Goal: Task Accomplishment & Management: Complete application form

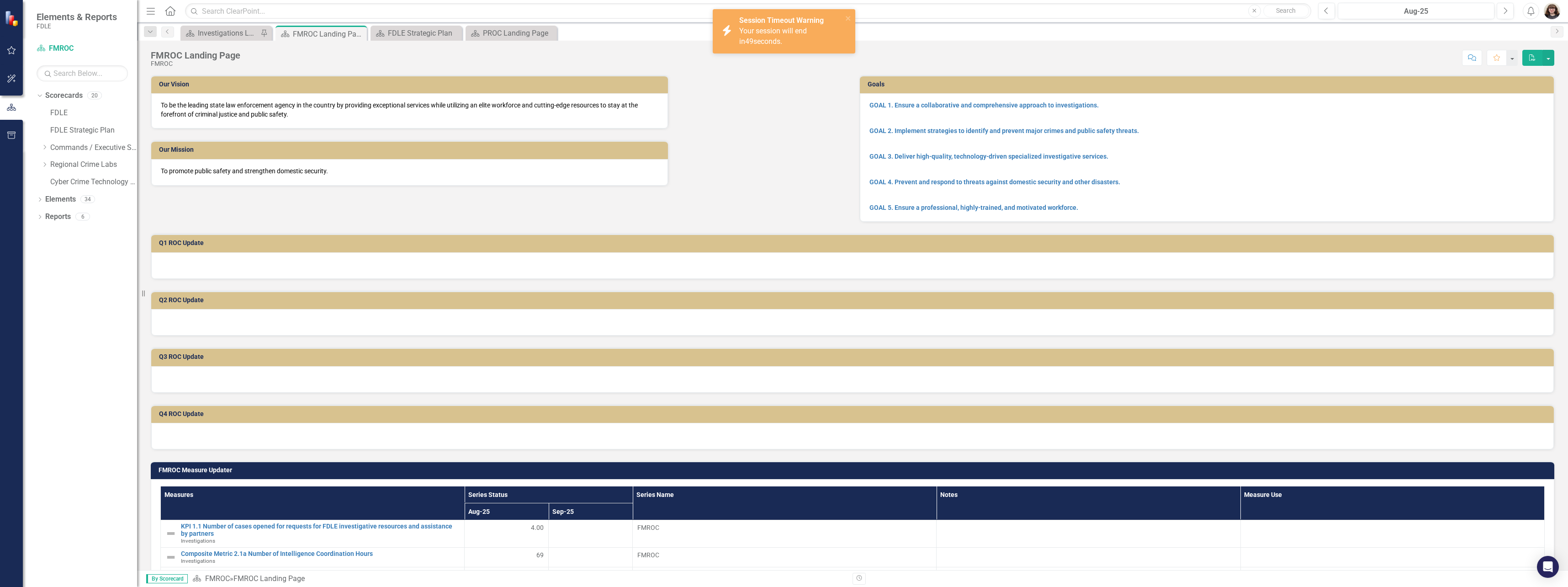
scroll to position [146, 0]
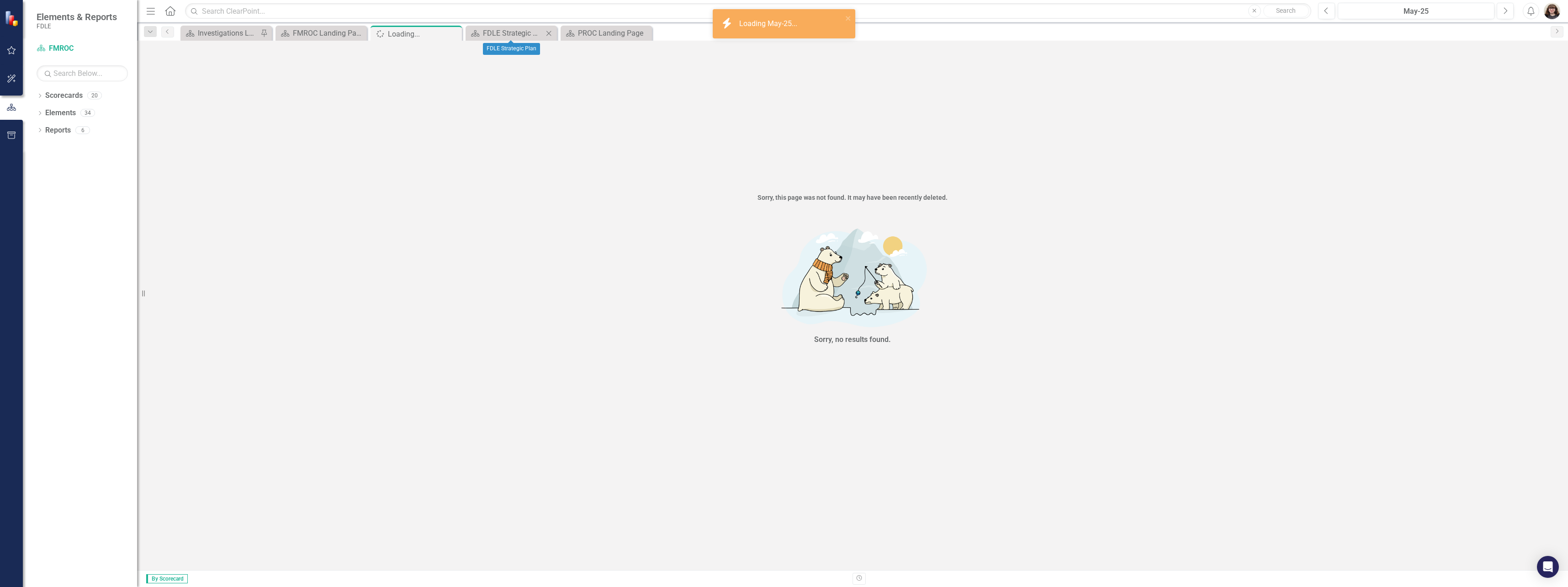
click at [548, 33] on icon "Close" at bounding box center [548, 33] width 9 height 7
click at [507, 31] on div "PROC Landing Page" at bounding box center [513, 33] width 60 height 11
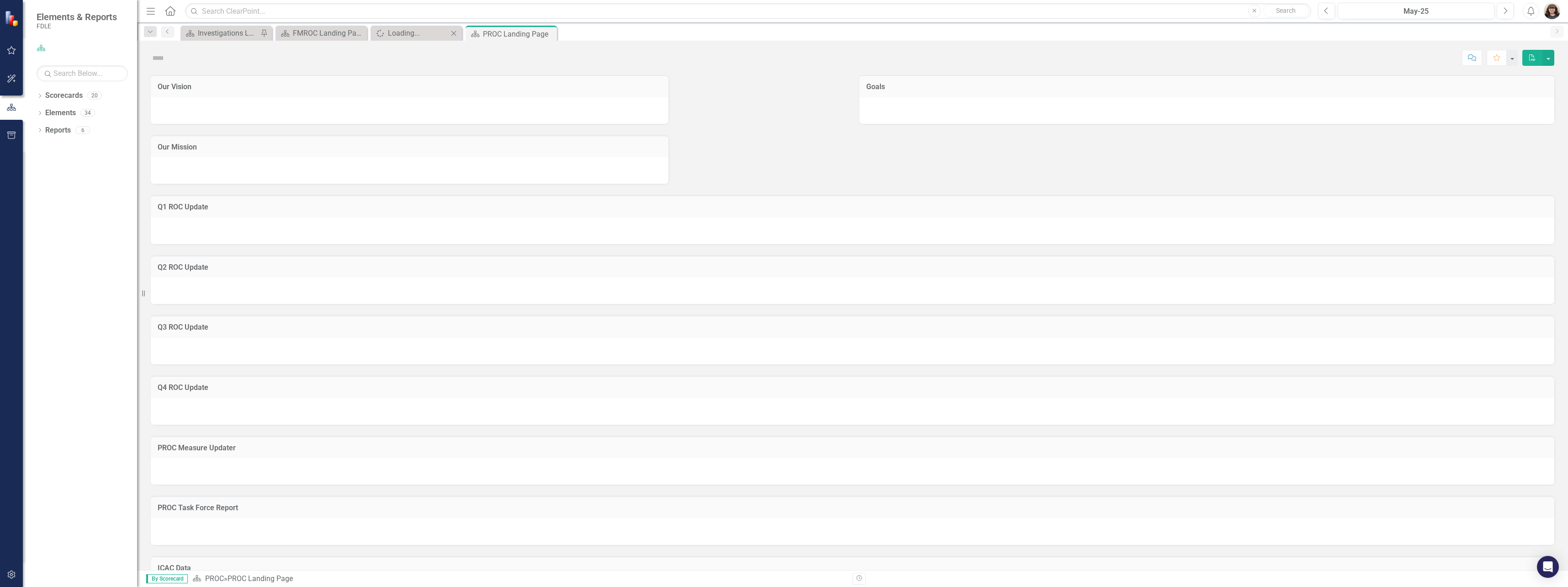
click at [453, 35] on icon "Close" at bounding box center [453, 33] width 9 height 7
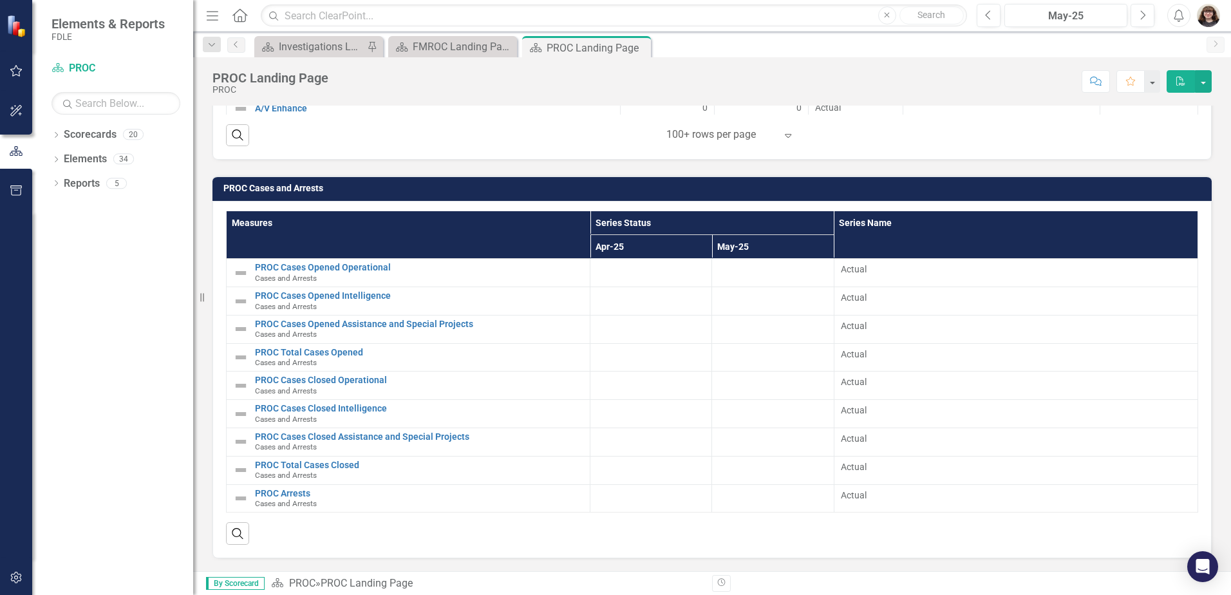
scroll to position [2498, 0]
click at [345, 48] on div "Investigations Landing Page" at bounding box center [321, 47] width 85 height 16
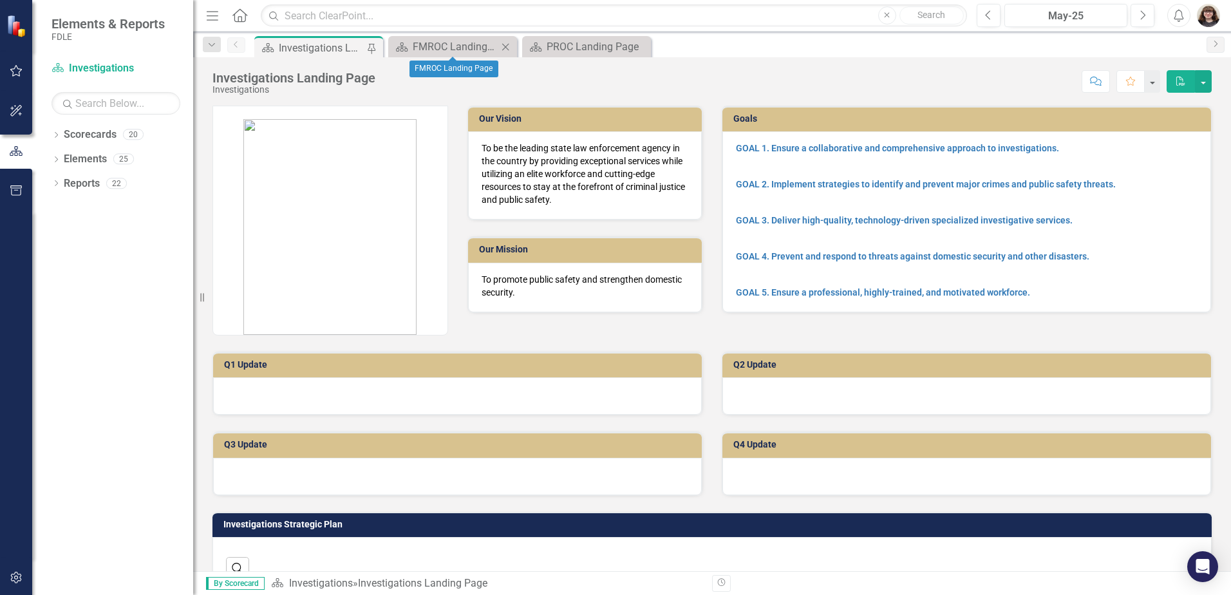
click at [508, 48] on icon "Close" at bounding box center [505, 47] width 13 height 10
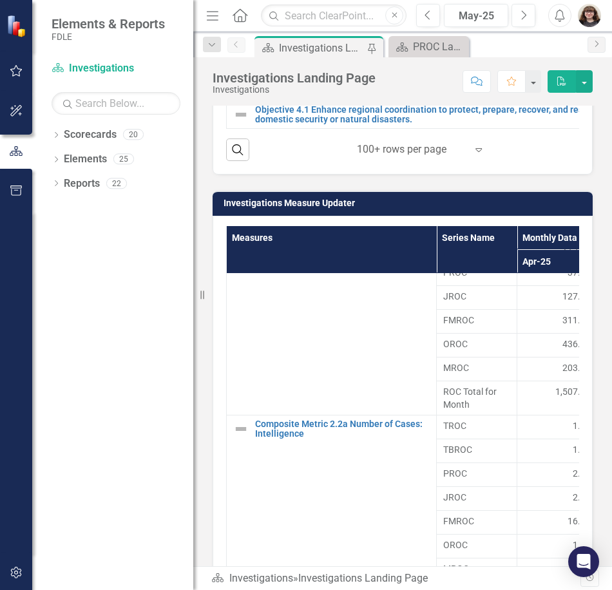
scroll to position [1014, 0]
drag, startPoint x: 200, startPoint y: 296, endPoint x: 133, endPoint y: 294, distance: 67.6
click at [133, 294] on div "Elements & Reports FDLE Scorecard Investigations Search Dropdown Scorecards 20 …" at bounding box center [96, 295] width 193 height 590
click at [17, 160] on button "button" at bounding box center [16, 151] width 32 height 21
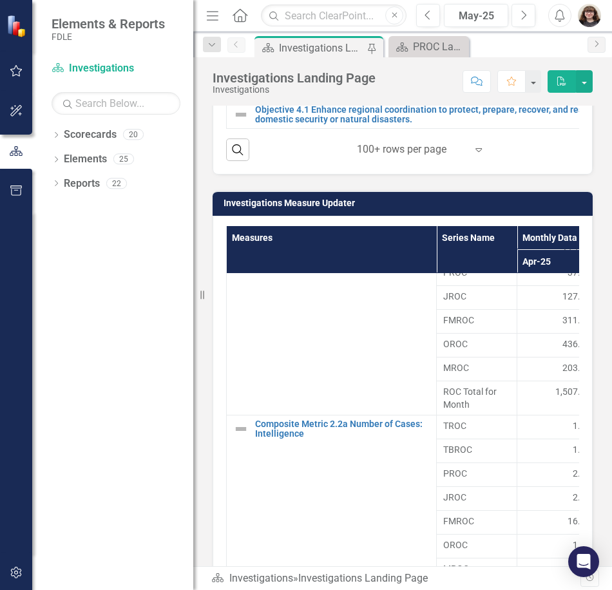
click at [211, 19] on icon "Menu" at bounding box center [212, 15] width 17 height 14
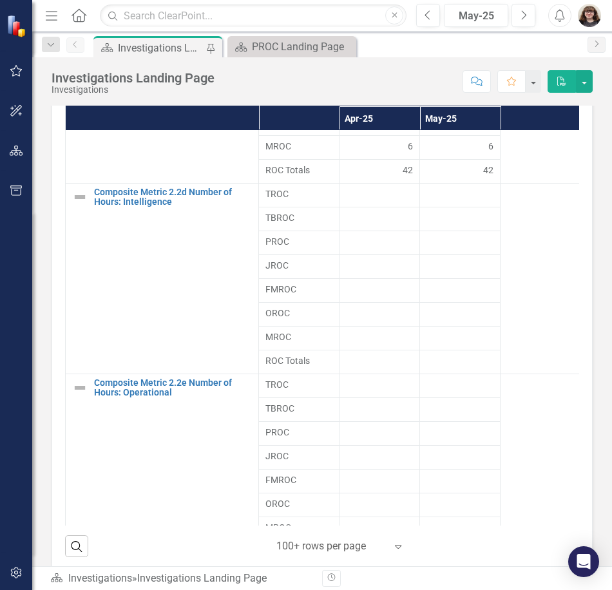
scroll to position [1417, 0]
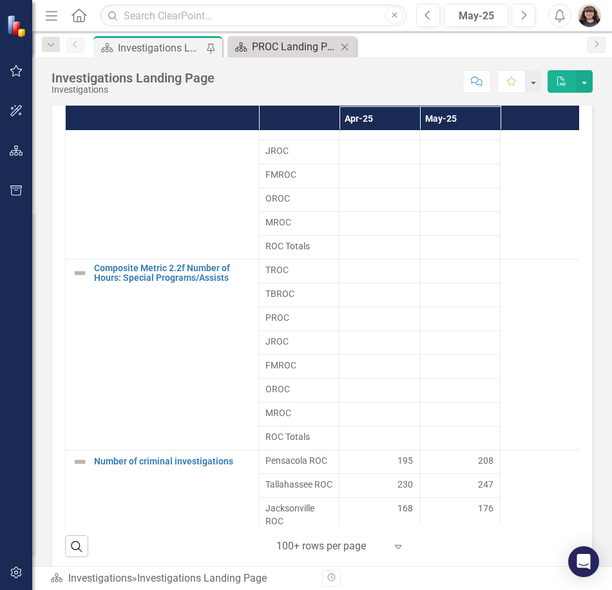
click at [280, 51] on div "PROC Landing Page" at bounding box center [294, 47] width 85 height 16
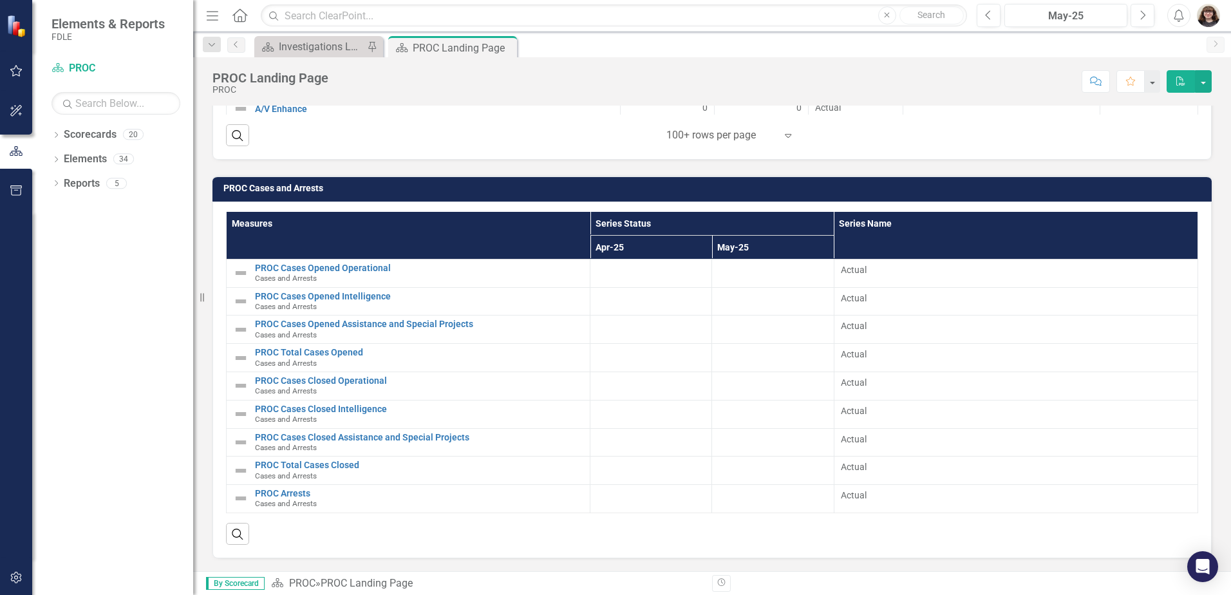
scroll to position [2587, 0]
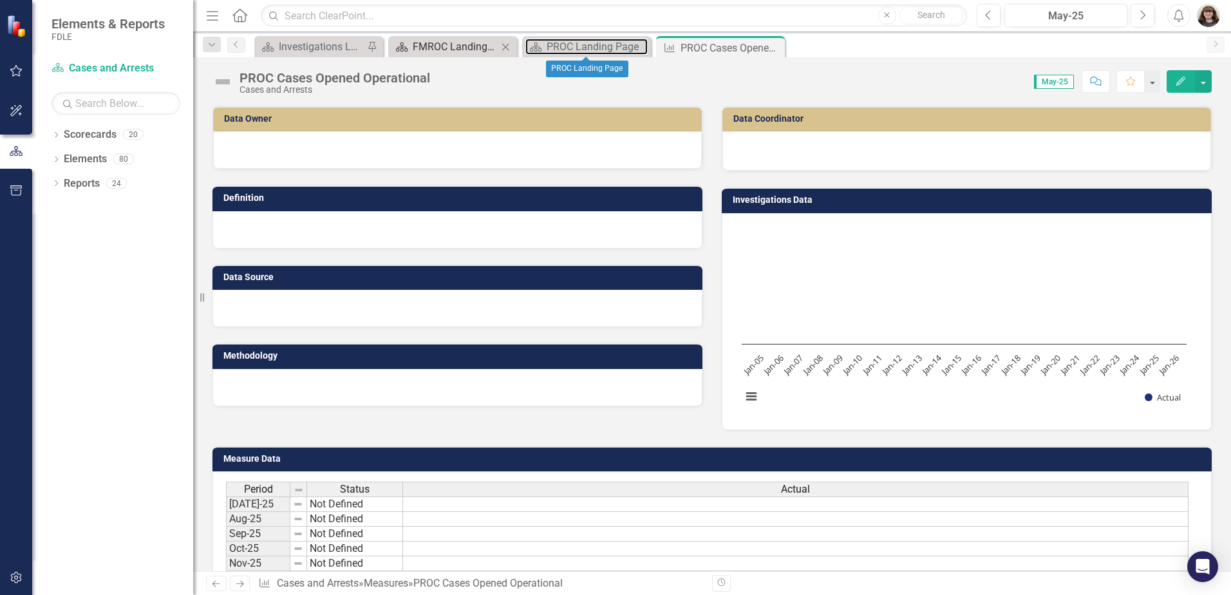
drag, startPoint x: 562, startPoint y: 43, endPoint x: 510, endPoint y: 46, distance: 52.3
click at [562, 43] on div "PROC Landing Page" at bounding box center [597, 47] width 101 height 16
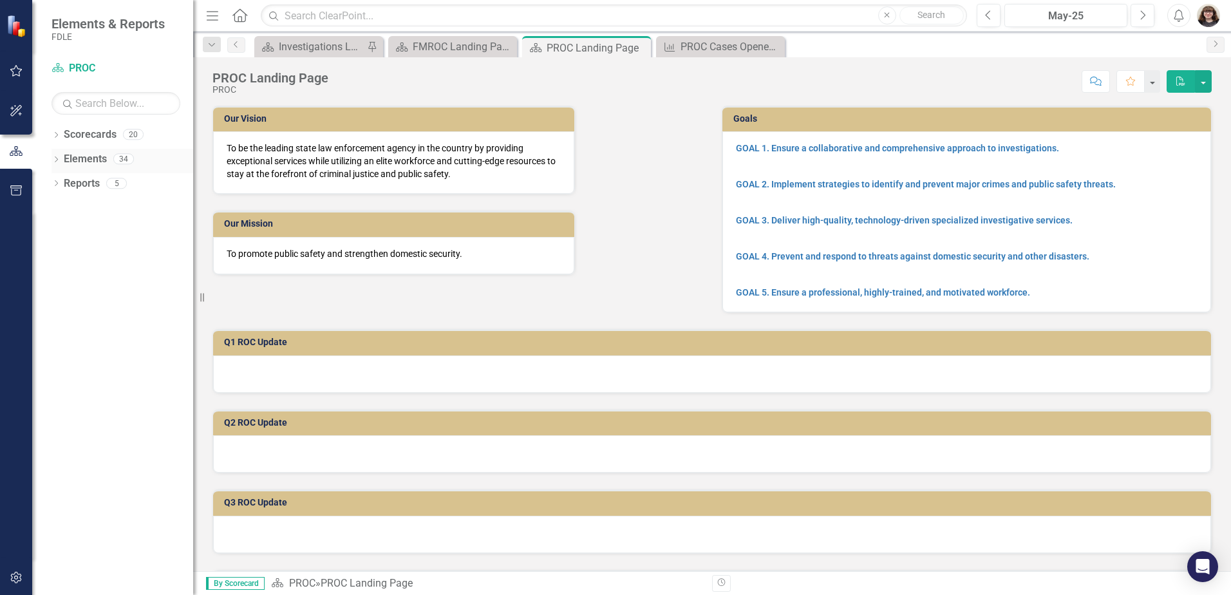
click at [59, 162] on icon "Dropdown" at bounding box center [56, 160] width 9 height 7
click at [57, 133] on icon "Dropdown" at bounding box center [56, 136] width 9 height 7
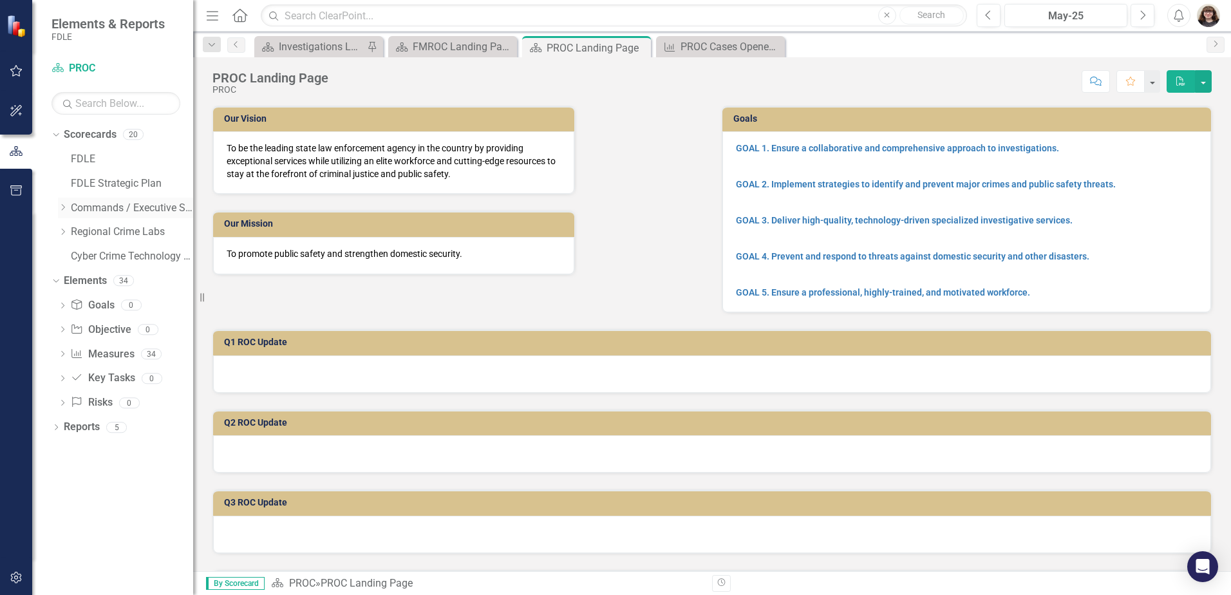
click at [61, 205] on icon "Dropdown" at bounding box center [63, 208] width 10 height 8
click at [80, 235] on div "Dropdown" at bounding box center [77, 232] width 13 height 11
click at [86, 258] on icon "Dropdown" at bounding box center [89, 256] width 10 height 8
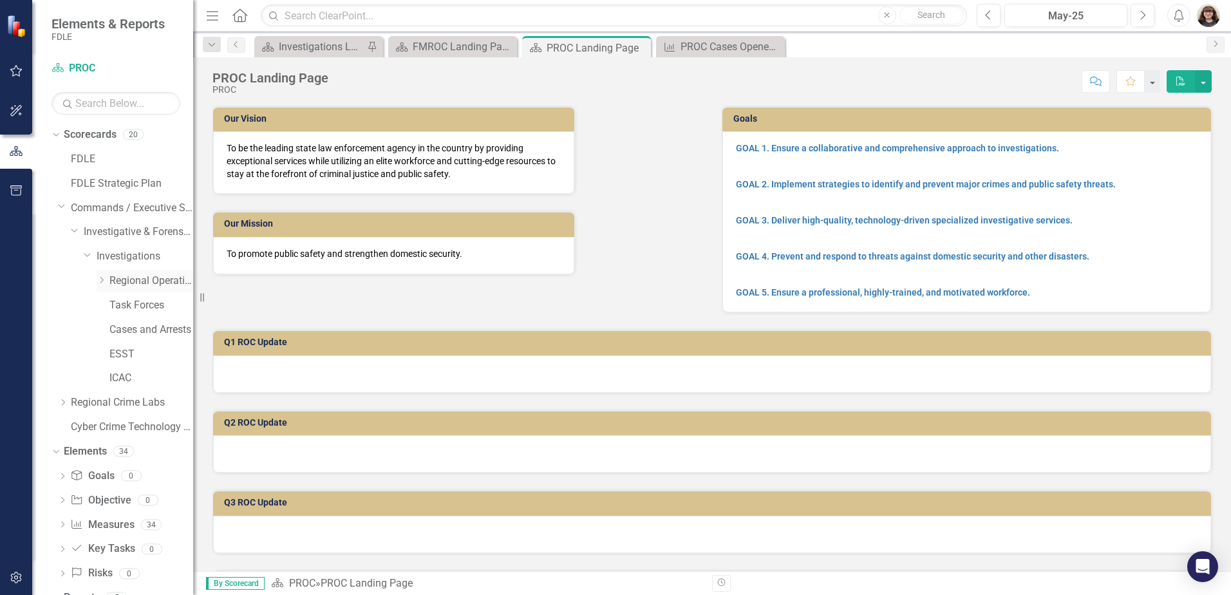
click at [101, 278] on icon at bounding box center [101, 281] width 3 height 6
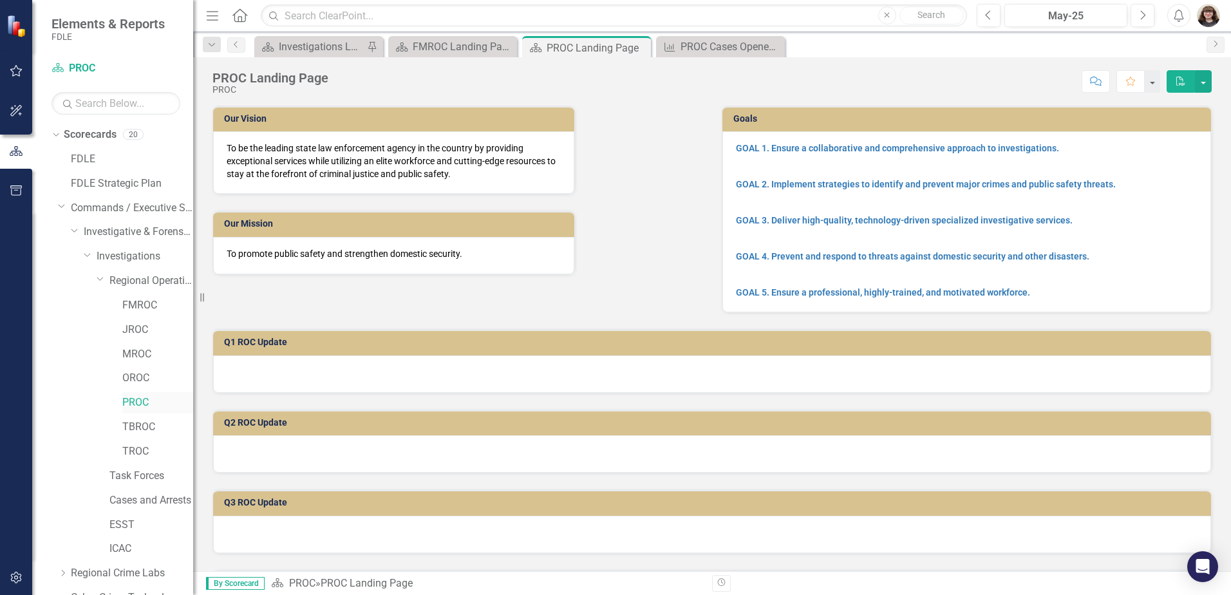
click at [136, 405] on link "PROC" at bounding box center [157, 402] width 71 height 15
click at [334, 57] on div "Investigations Landing Page" at bounding box center [319, 69] width 111 height 24
click at [335, 50] on div "Investigations Landing Page" at bounding box center [321, 47] width 85 height 16
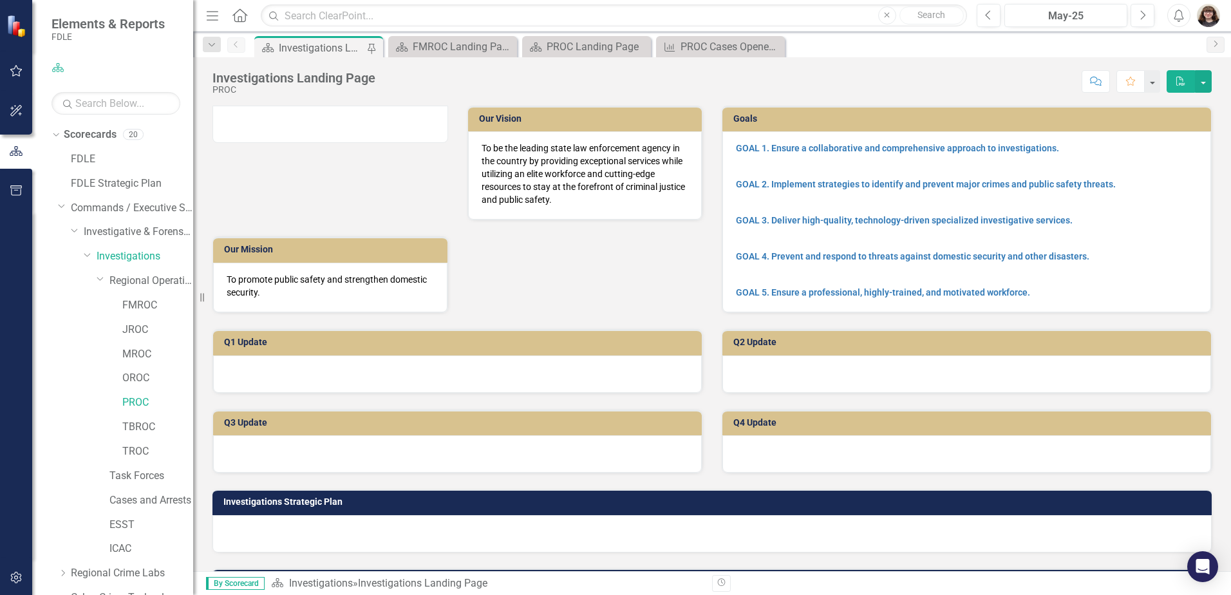
click at [346, 49] on div "Investigations Landing Page" at bounding box center [321, 48] width 85 height 16
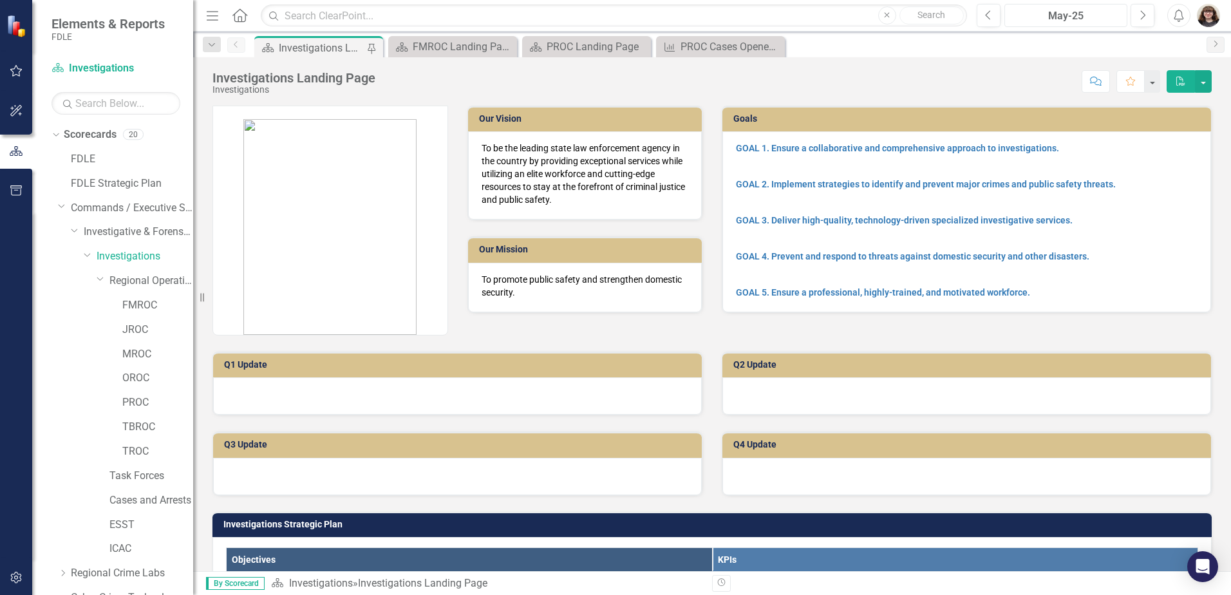
click at [1086, 14] on div "May-25" at bounding box center [1066, 15] width 114 height 15
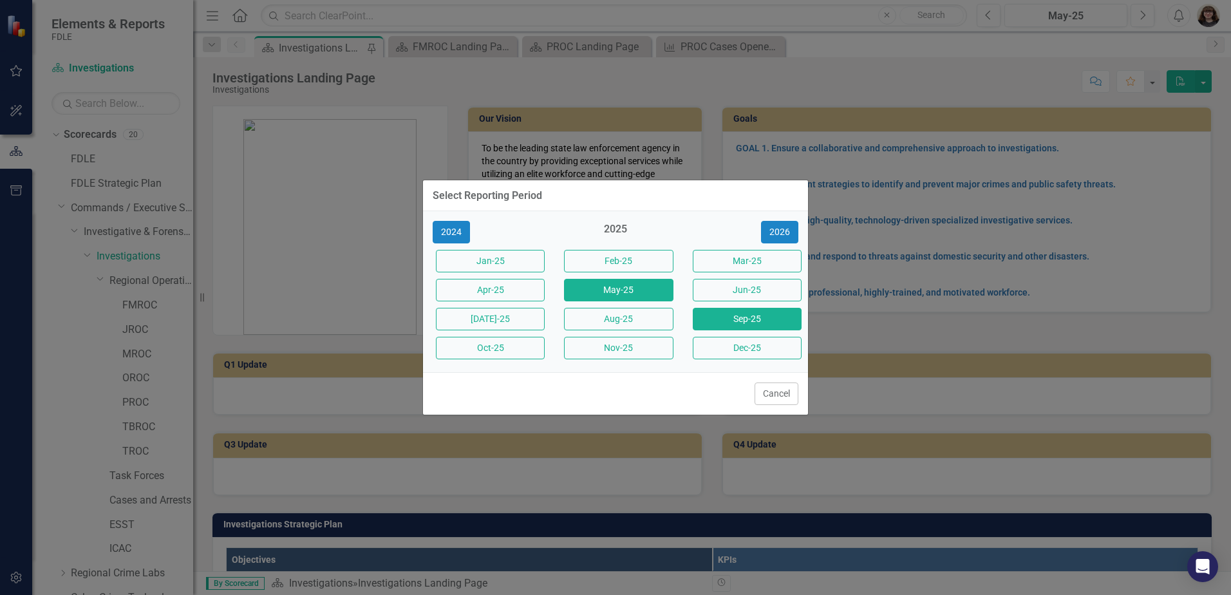
click at [710, 325] on button "Sep-25" at bounding box center [747, 319] width 109 height 23
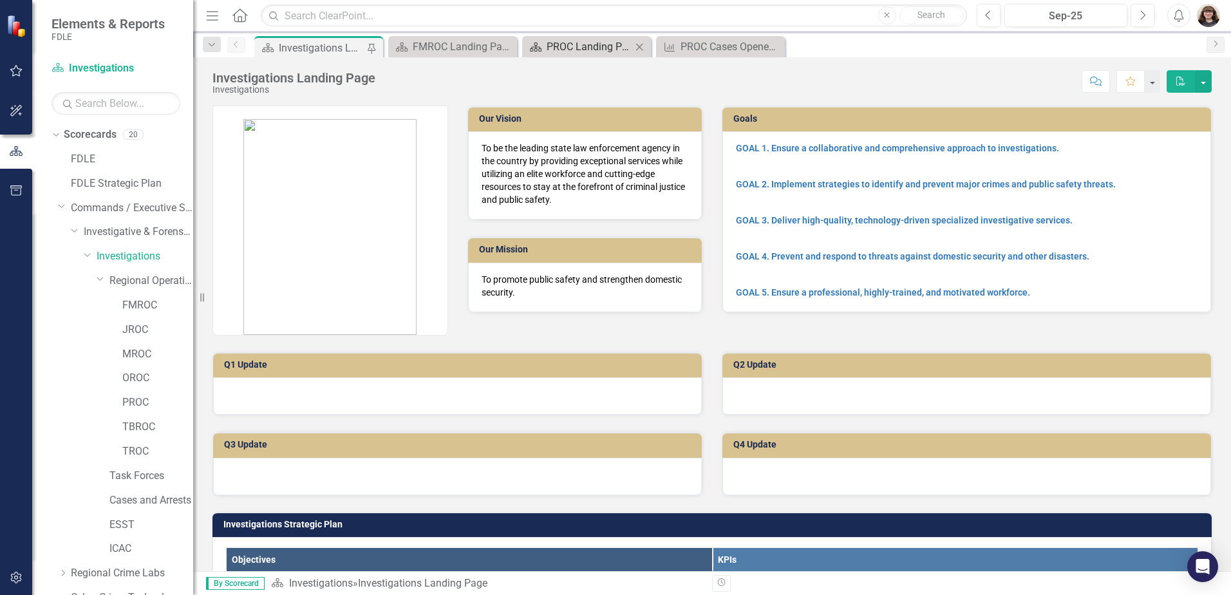
click at [623, 43] on div "PROC Landing Page" at bounding box center [589, 47] width 85 height 16
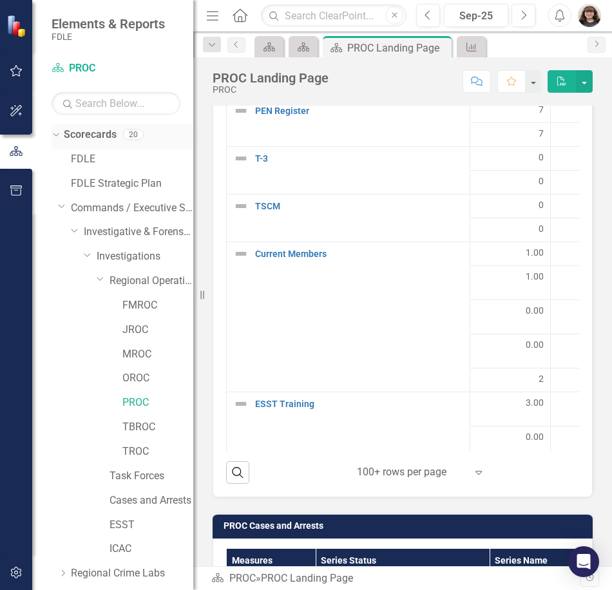
scroll to position [2668, 0]
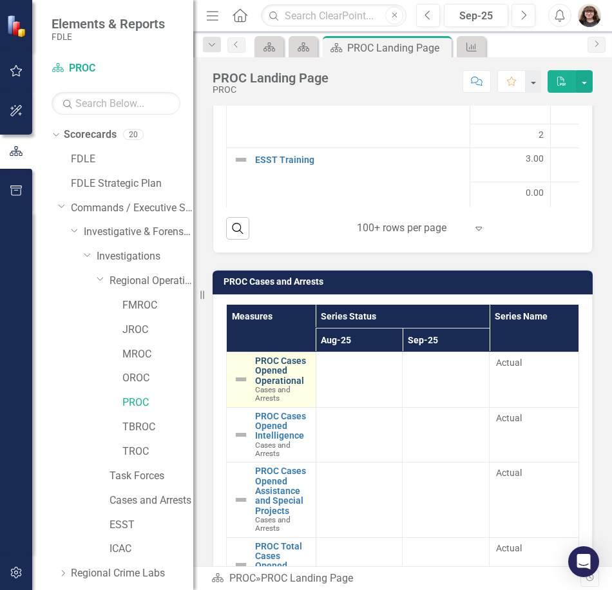
click at [214, 24] on button "Menu" at bounding box center [212, 16] width 17 height 22
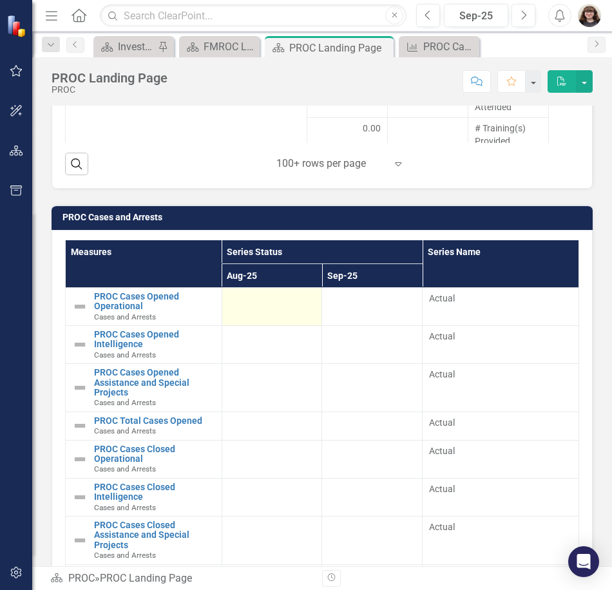
click at [278, 311] on td at bounding box center [272, 306] width 100 height 38
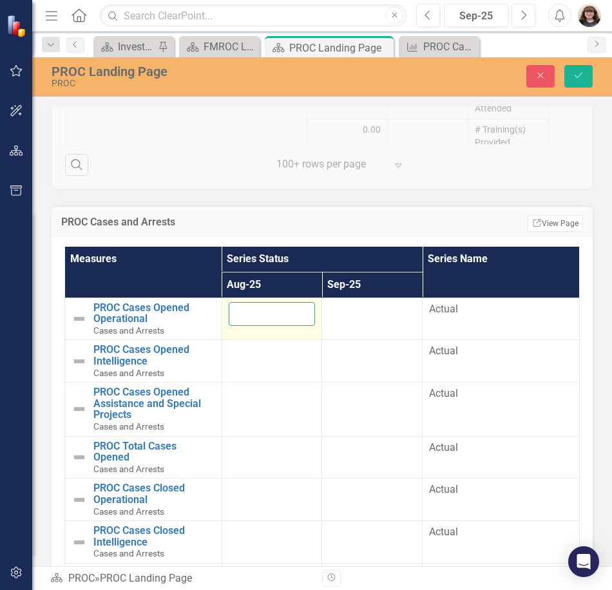
click at [265, 318] on input "number" at bounding box center [272, 314] width 87 height 24
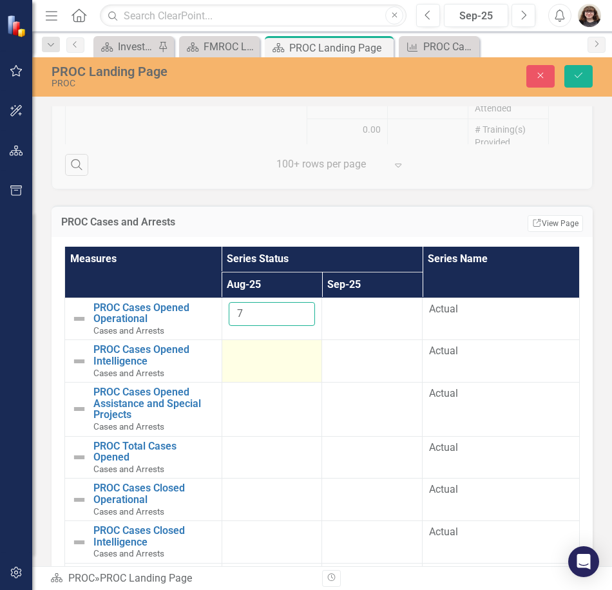
type input "7"
click at [244, 358] on div at bounding box center [272, 351] width 87 height 15
click at [244, 359] on div at bounding box center [272, 351] width 87 height 15
click at [251, 359] on input "number" at bounding box center [272, 356] width 87 height 24
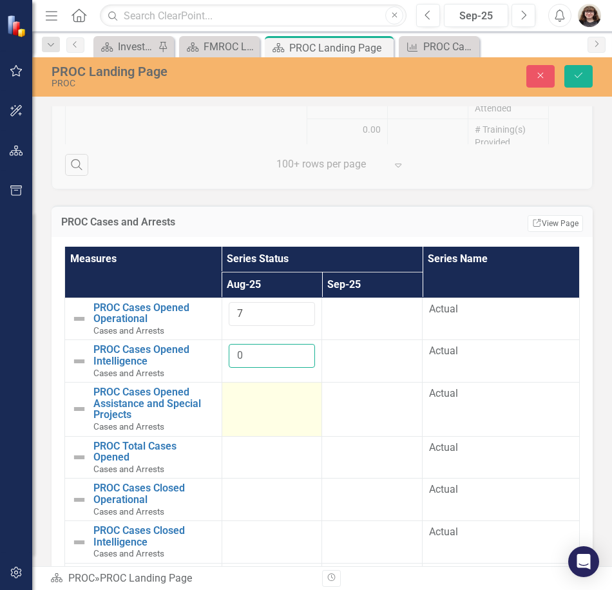
type input "0"
click at [278, 408] on td at bounding box center [272, 409] width 100 height 53
click at [273, 403] on input "number" at bounding box center [272, 398] width 87 height 24
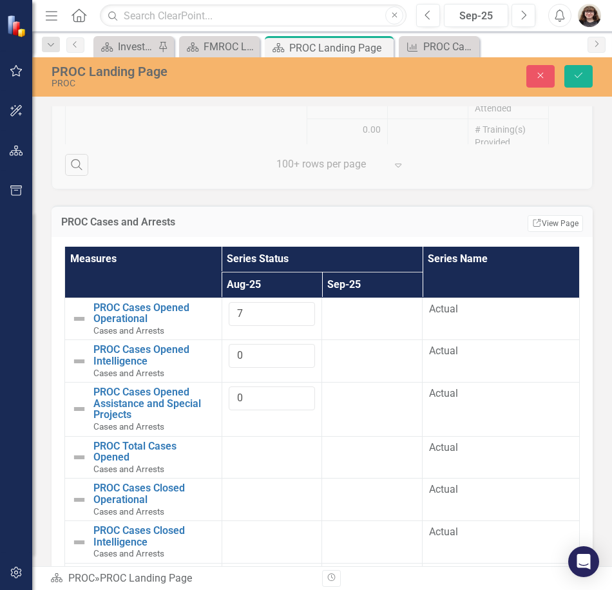
type input "0"
click at [267, 455] on div at bounding box center [272, 448] width 87 height 15
click at [261, 457] on td at bounding box center [272, 457] width 100 height 43
click at [575, 77] on icon "Save" at bounding box center [579, 75] width 12 height 9
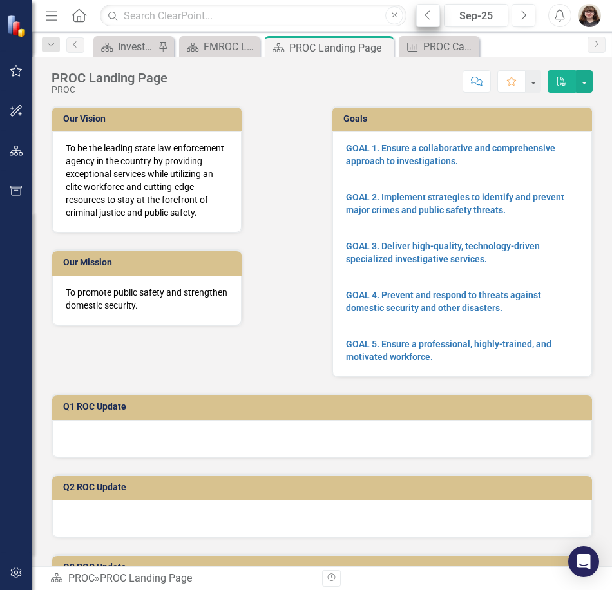
scroll to position [64, 0]
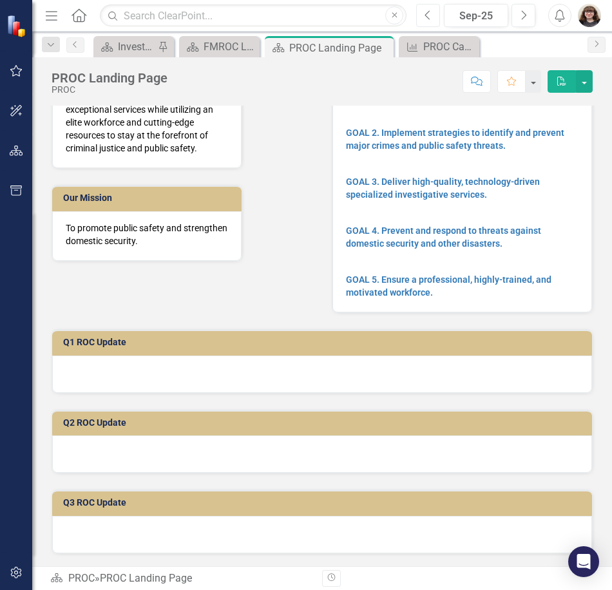
click at [428, 20] on icon "Previous" at bounding box center [427, 16] width 7 height 12
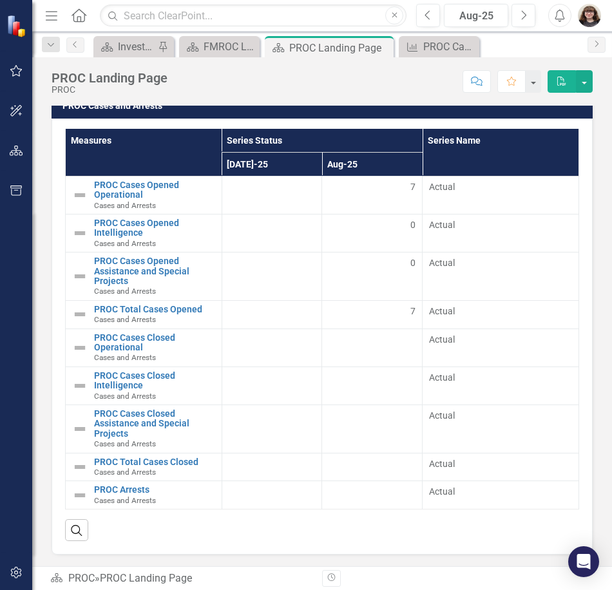
scroll to position [2780, 0]
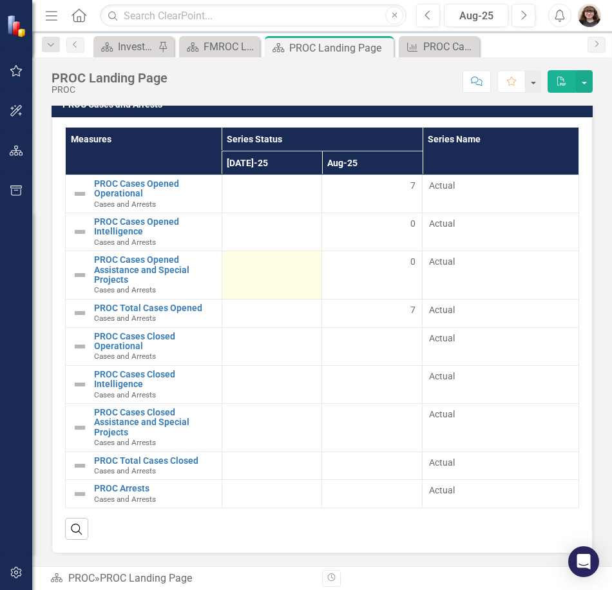
click at [247, 269] on div at bounding box center [272, 262] width 87 height 15
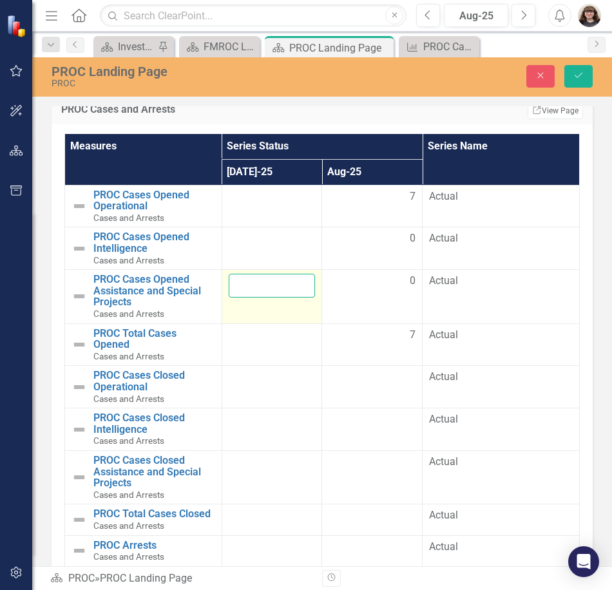
click at [244, 283] on input "number" at bounding box center [272, 286] width 87 height 24
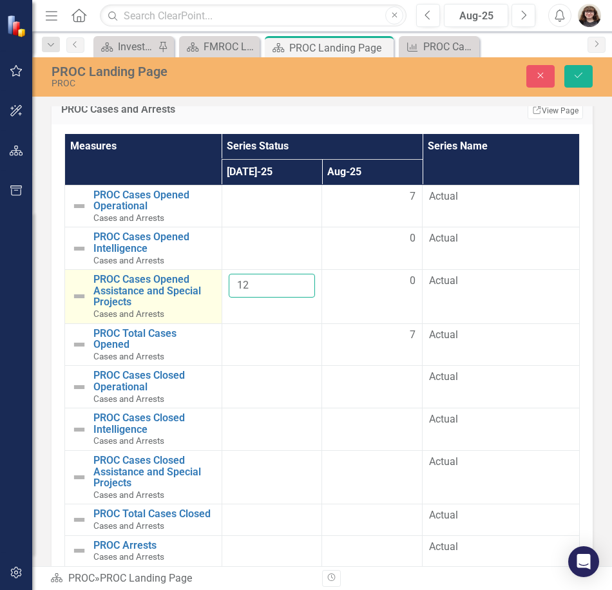
drag, startPoint x: 258, startPoint y: 292, endPoint x: 216, endPoint y: 283, distance: 42.3
click at [216, 283] on tr "PROC Cases Opened Assistance and Special Projects Cases and Arrests Edit Edit M…" at bounding box center [322, 296] width 515 height 53
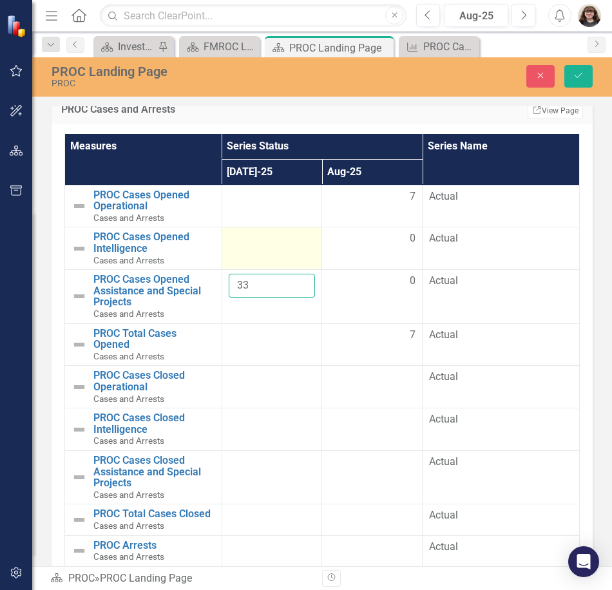
type input "33"
click at [233, 252] on td at bounding box center [272, 248] width 100 height 43
click at [249, 245] on input "number" at bounding box center [272, 243] width 87 height 24
click at [242, 248] on input "number" at bounding box center [272, 243] width 87 height 24
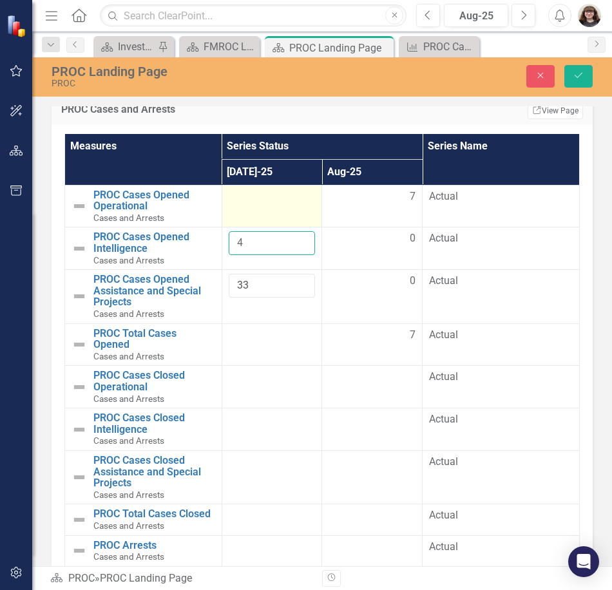
type input "4"
click at [263, 202] on div at bounding box center [272, 196] width 87 height 15
click at [254, 210] on input "number" at bounding box center [272, 201] width 87 height 24
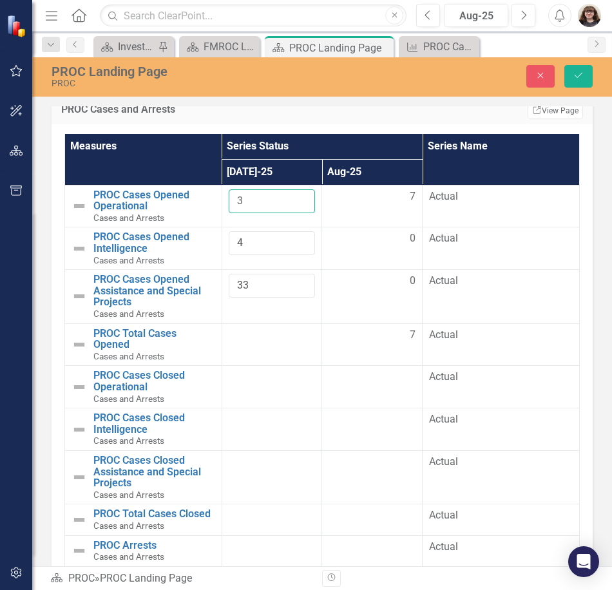
type input "3"
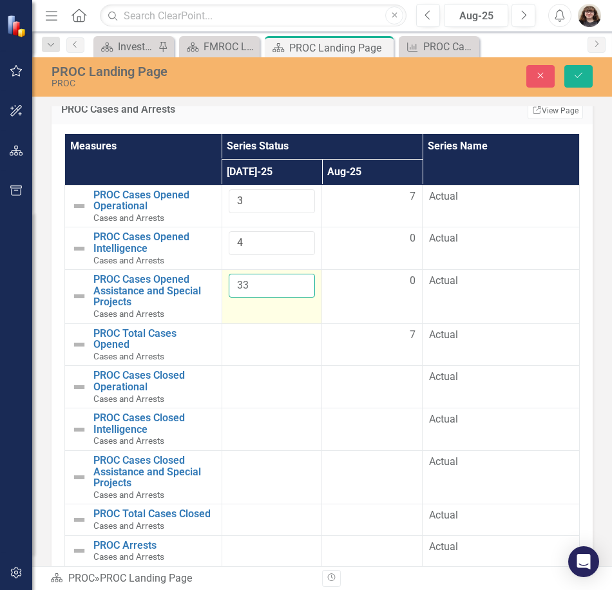
click at [240, 279] on input "33" at bounding box center [272, 286] width 87 height 24
type input "23"
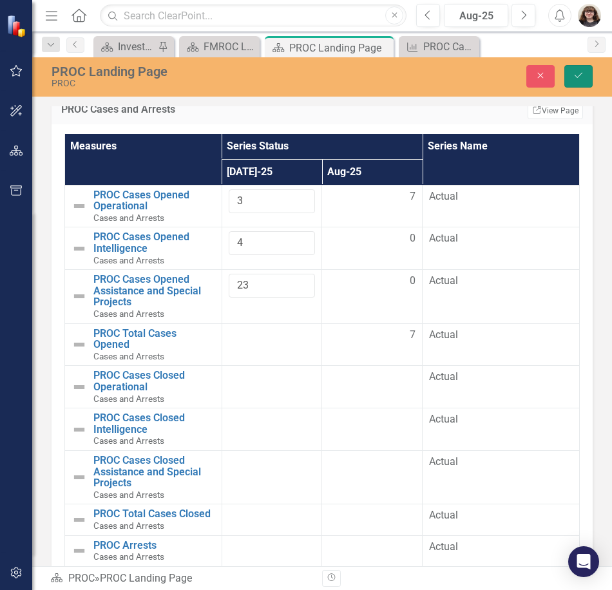
click at [575, 75] on icon "Save" at bounding box center [579, 75] width 12 height 9
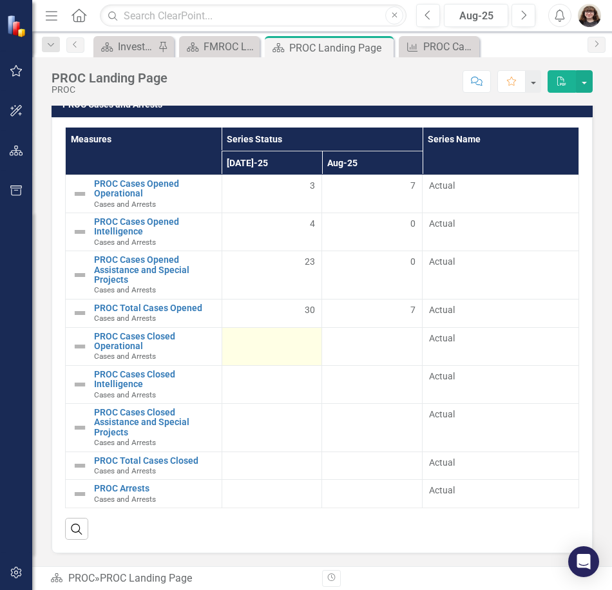
click at [289, 343] on div at bounding box center [272, 339] width 87 height 15
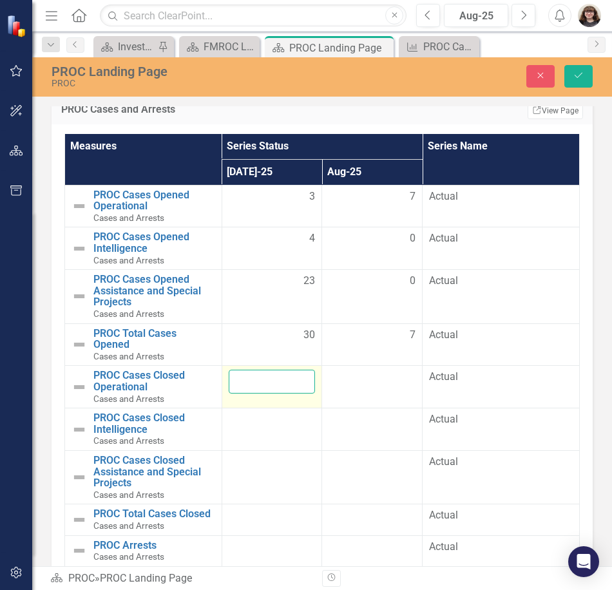
click at [272, 384] on input "number" at bounding box center [272, 382] width 87 height 24
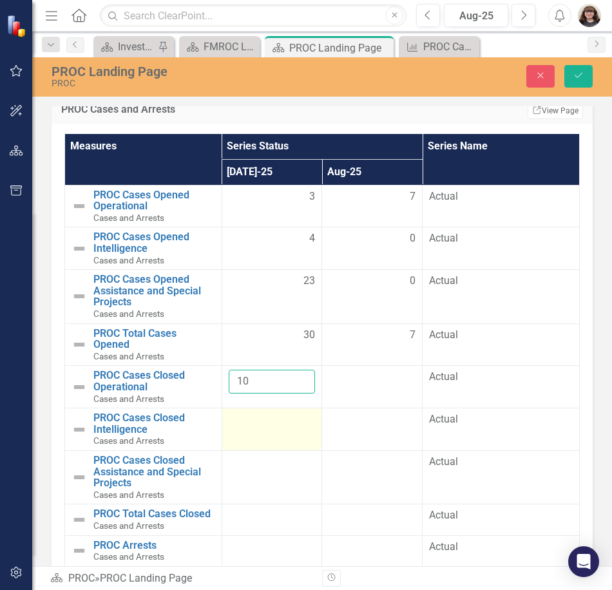
type input "10"
click at [277, 431] on td at bounding box center [272, 429] width 100 height 43
click at [261, 426] on input "number" at bounding box center [272, 424] width 87 height 24
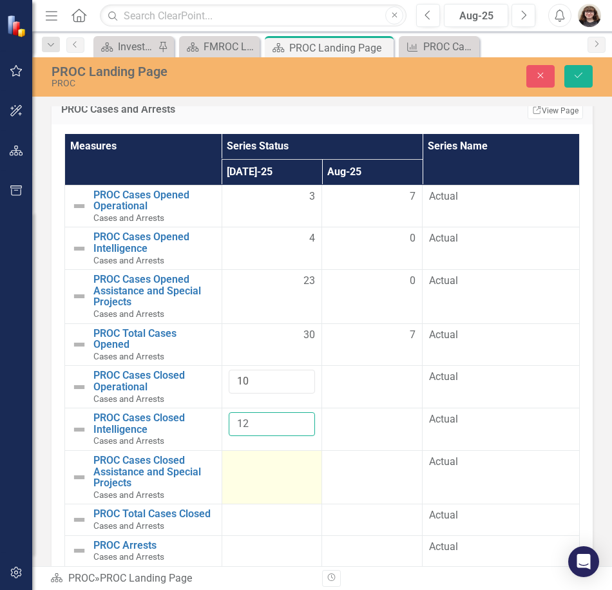
type input "12"
click at [255, 466] on div at bounding box center [272, 462] width 87 height 15
click at [258, 468] on input "number" at bounding box center [272, 467] width 87 height 24
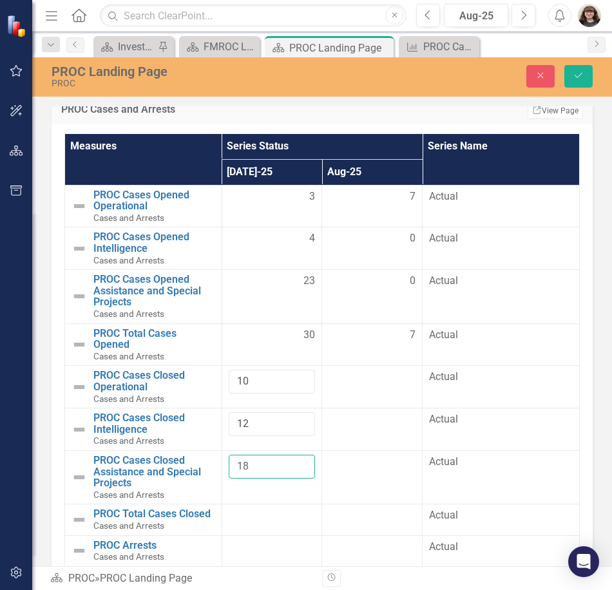
type input "18"
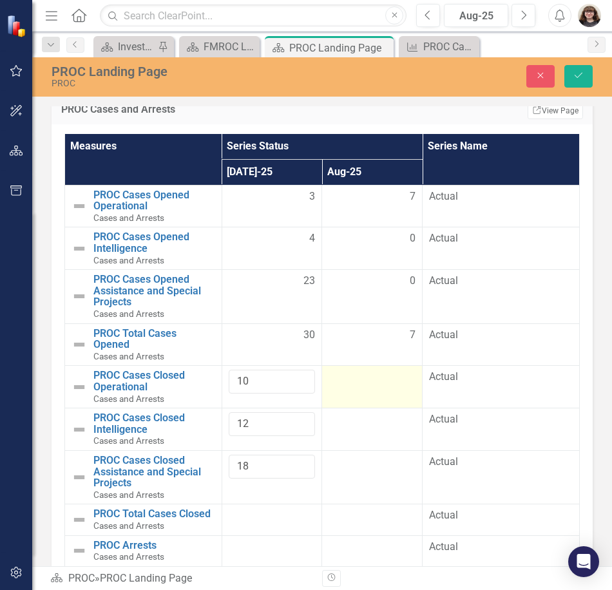
click at [343, 379] on div at bounding box center [371, 377] width 87 height 15
click at [350, 383] on input "number" at bounding box center [371, 382] width 87 height 24
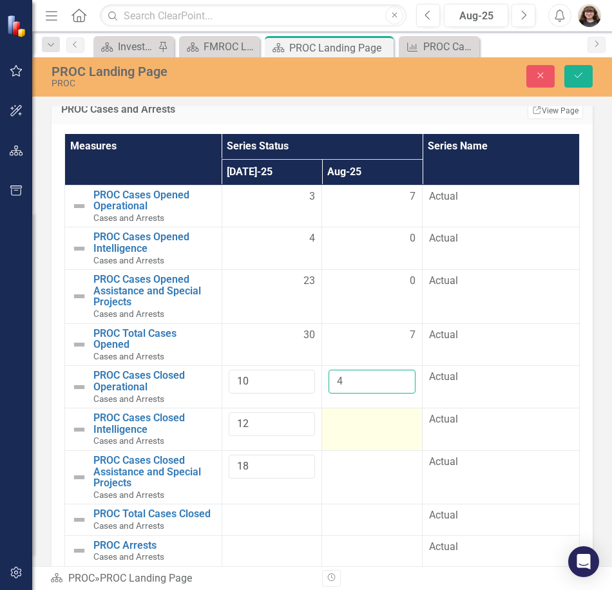
type input "4"
click at [365, 415] on div at bounding box center [371, 419] width 87 height 15
click at [365, 423] on input "number" at bounding box center [371, 424] width 87 height 24
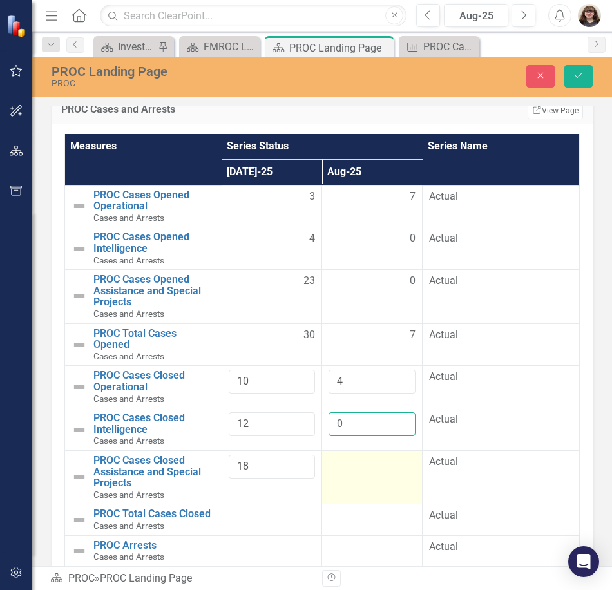
type input "0"
click at [362, 474] on td at bounding box center [372, 476] width 100 height 53
click at [354, 467] on input "number" at bounding box center [371, 467] width 87 height 24
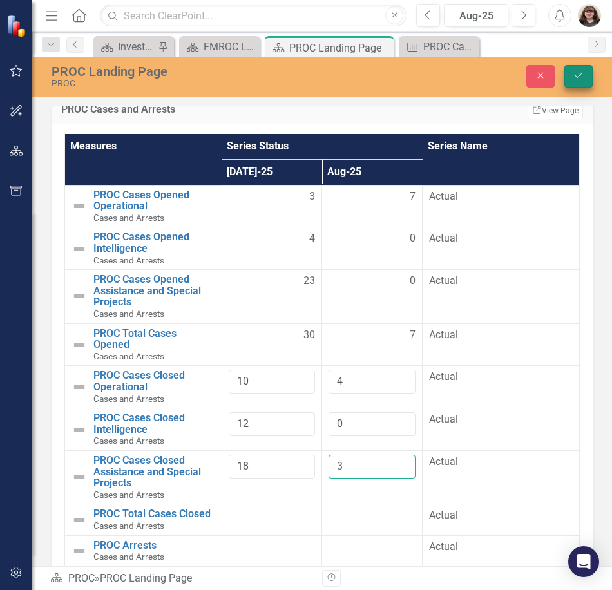
type input "3"
click at [585, 81] on button "Save" at bounding box center [578, 76] width 28 height 23
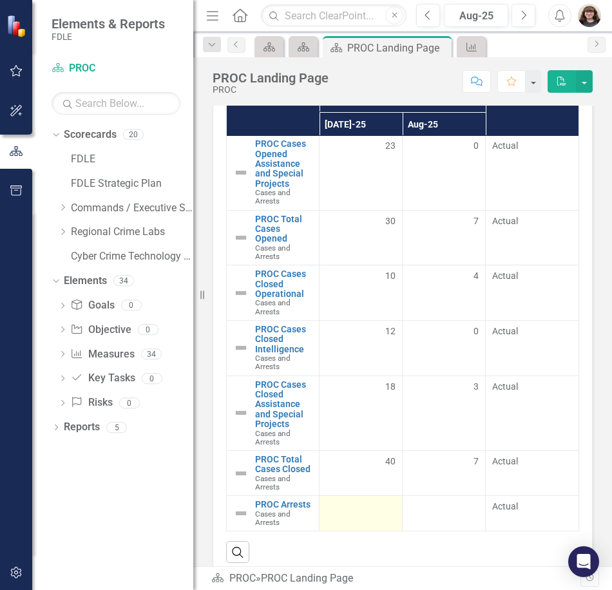
scroll to position [2906, 0]
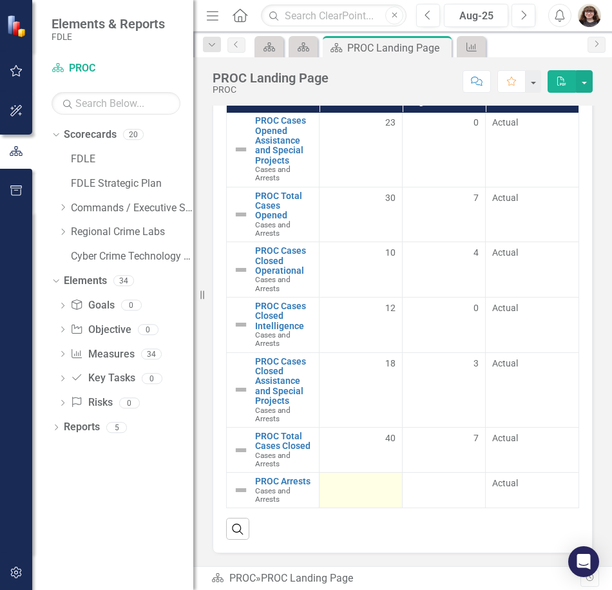
click at [377, 475] on td at bounding box center [360, 490] width 83 height 35
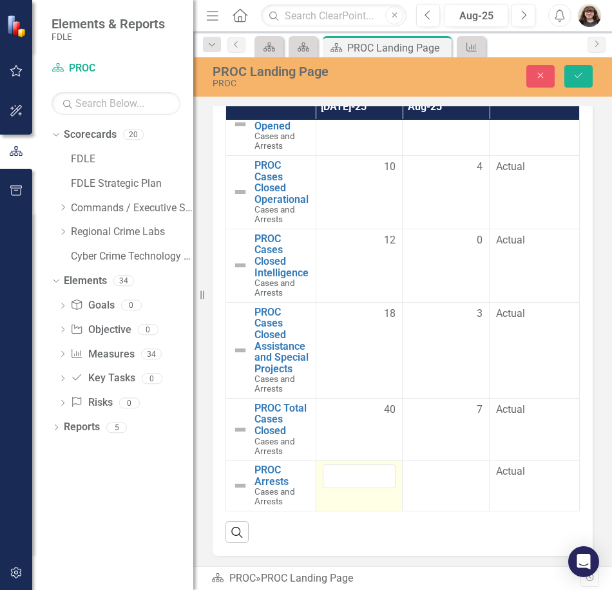
scroll to position [2912, 0]
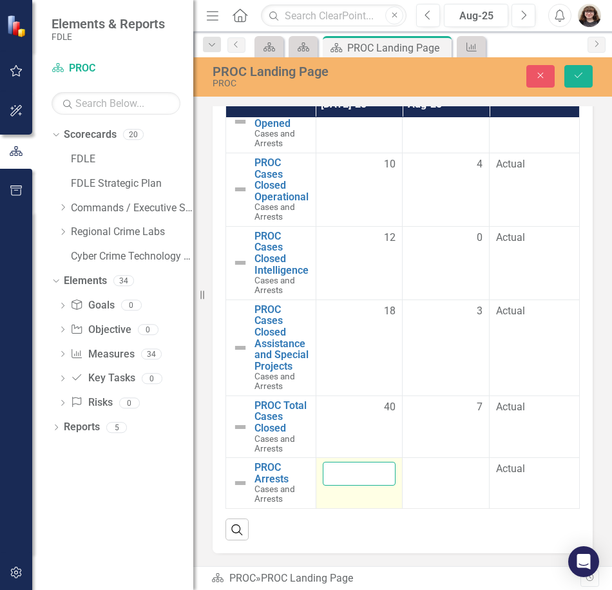
click at [356, 473] on input "number" at bounding box center [359, 474] width 73 height 24
type input "12"
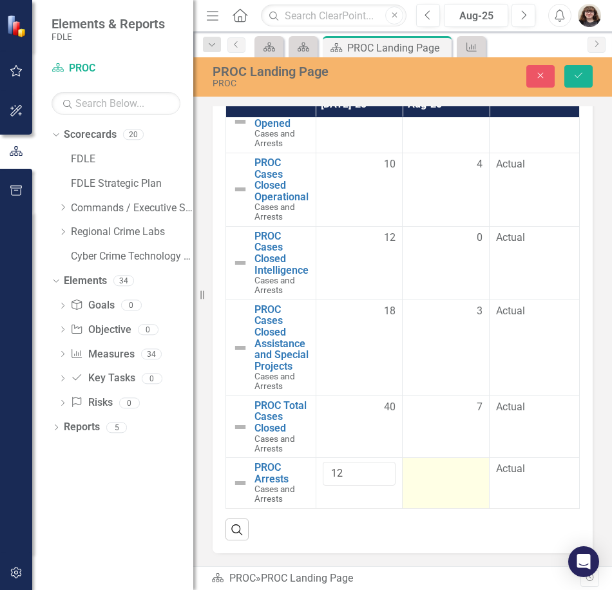
click at [426, 478] on td at bounding box center [446, 483] width 87 height 51
click at [426, 477] on input "number" at bounding box center [445, 474] width 73 height 24
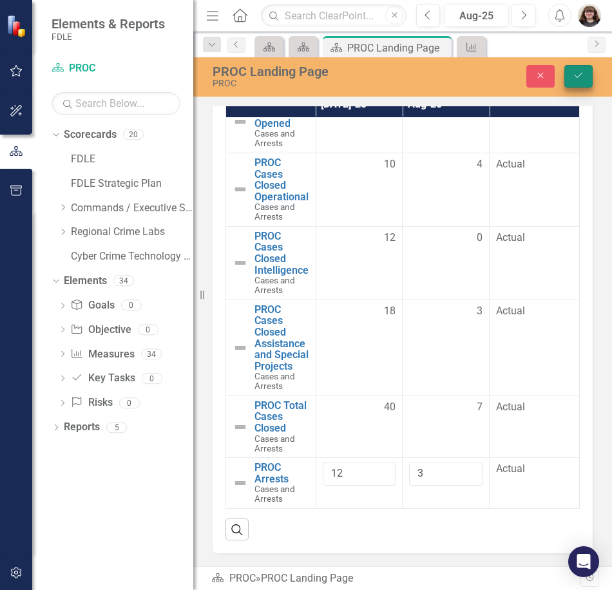
type input "3"
click at [576, 76] on icon "Save" at bounding box center [579, 75] width 12 height 9
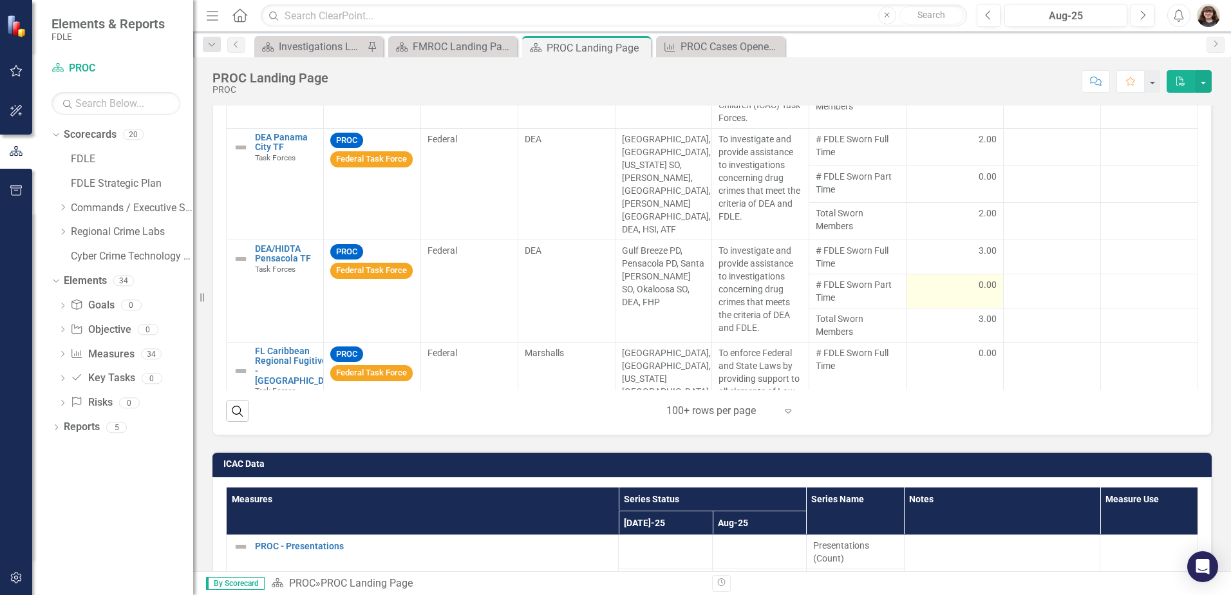
scroll to position [1288, 0]
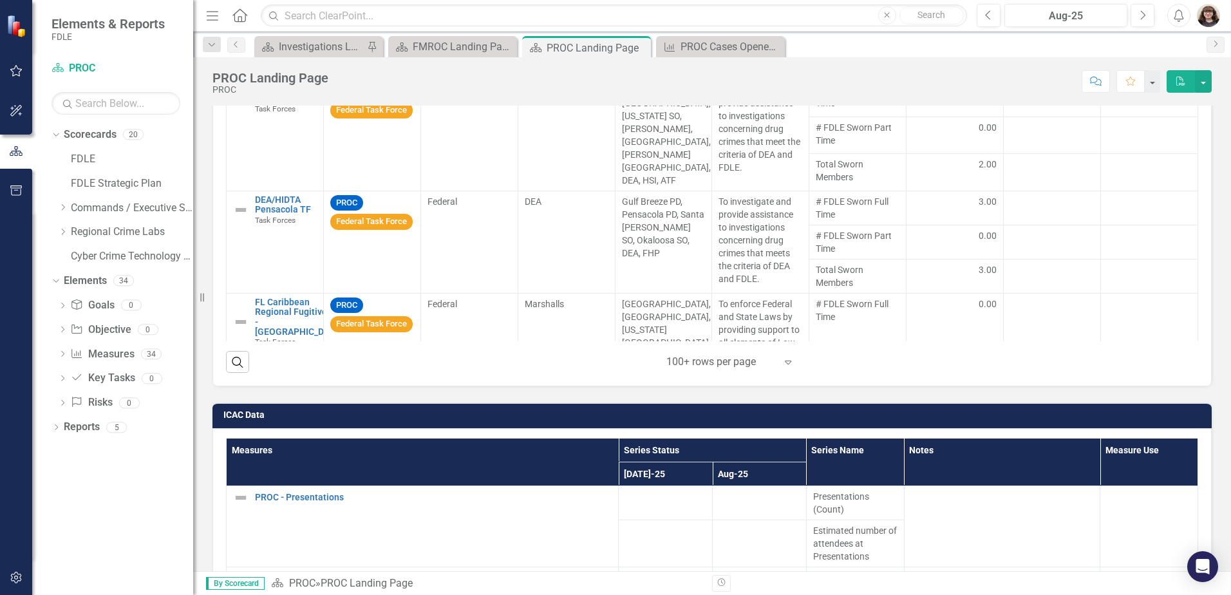
click at [766, 367] on div at bounding box center [721, 362] width 109 height 17
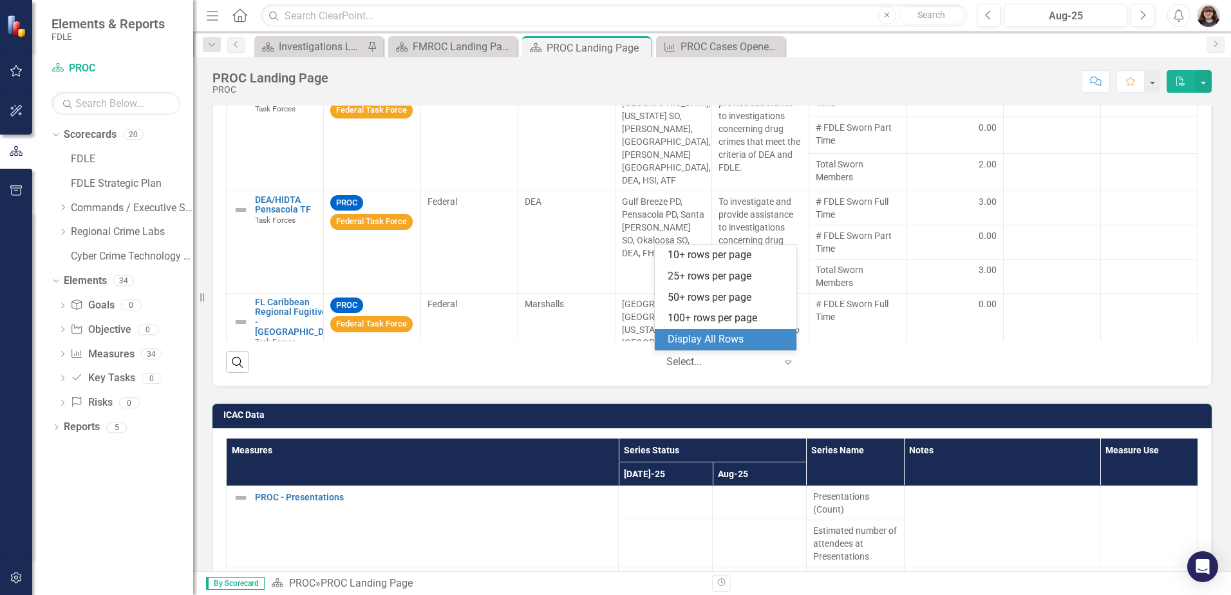
click at [735, 336] on div "Display All Rows" at bounding box center [728, 339] width 121 height 15
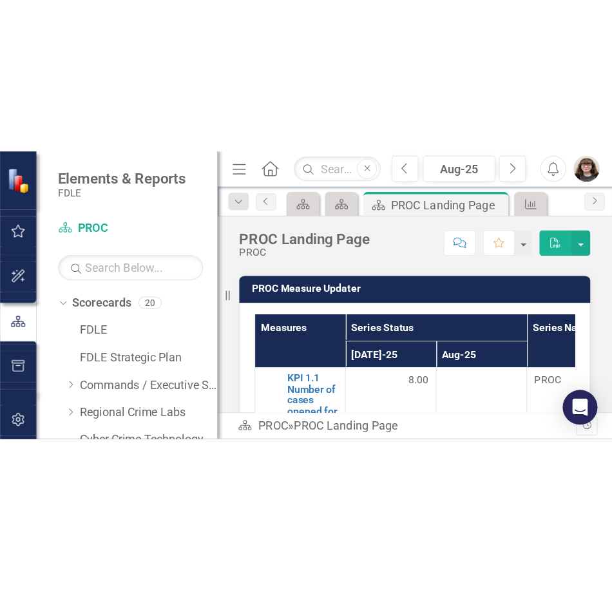
scroll to position [669, 0]
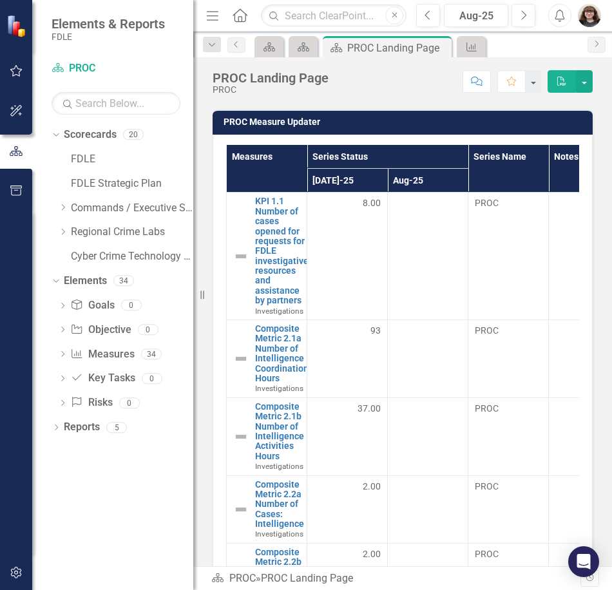
click at [209, 24] on button "Menu" at bounding box center [212, 16] width 17 height 22
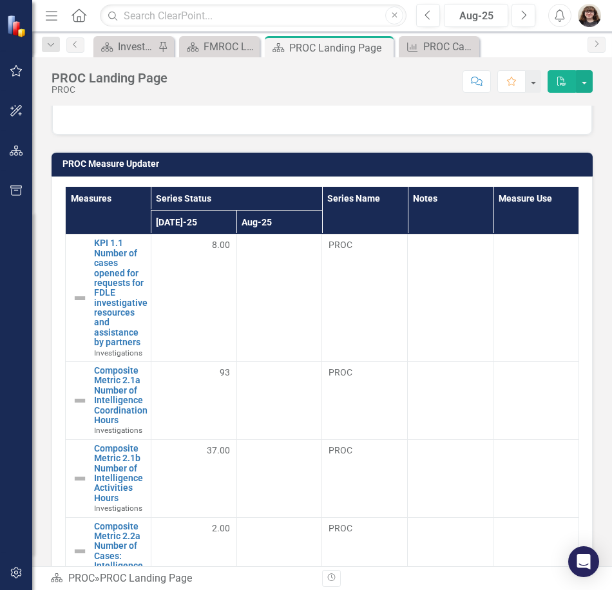
scroll to position [605, 0]
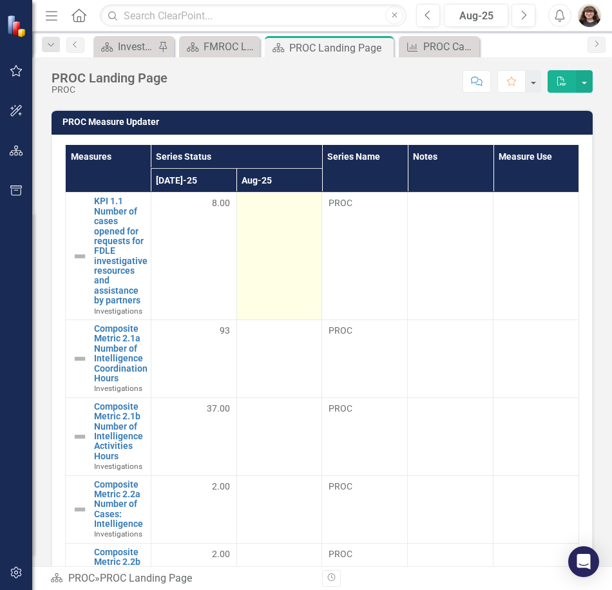
click at [276, 257] on td at bounding box center [279, 257] width 86 height 128
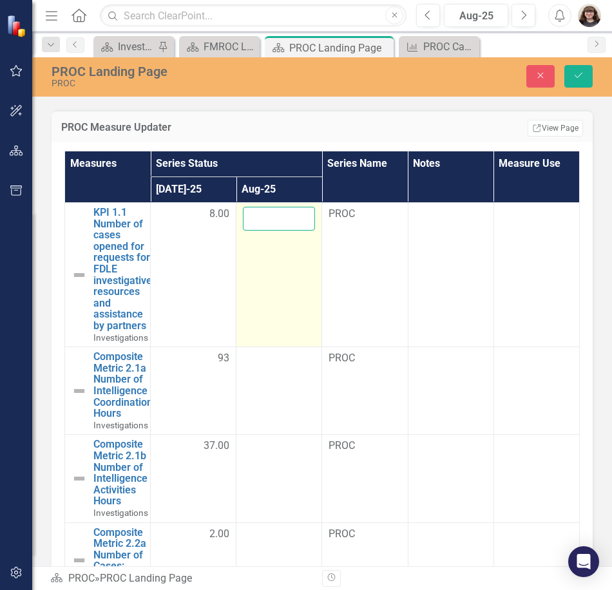
click at [268, 222] on input "number" at bounding box center [279, 219] width 72 height 24
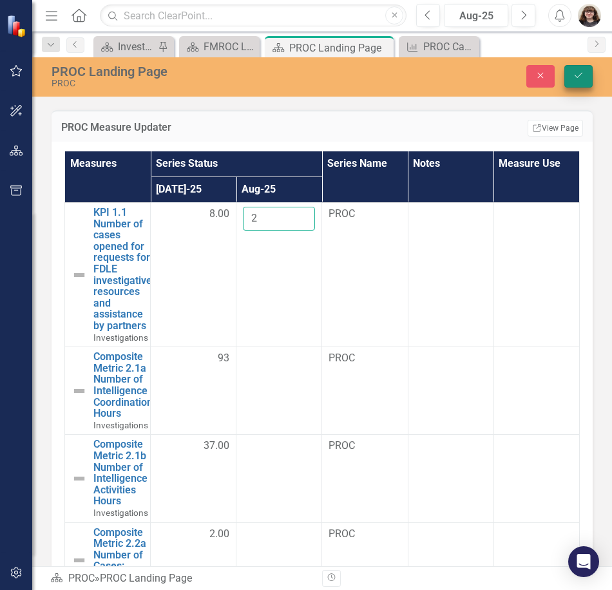
type input "2"
click at [573, 71] on icon "Save" at bounding box center [579, 75] width 12 height 9
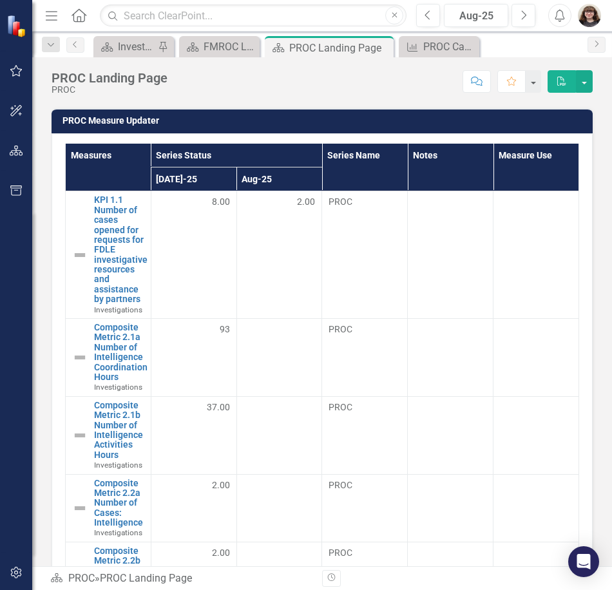
scroll to position [644, 0]
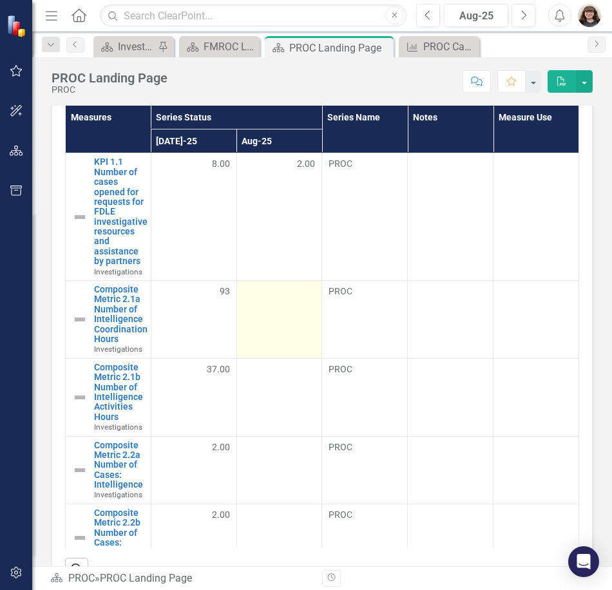
click at [253, 319] on td at bounding box center [279, 320] width 86 height 78
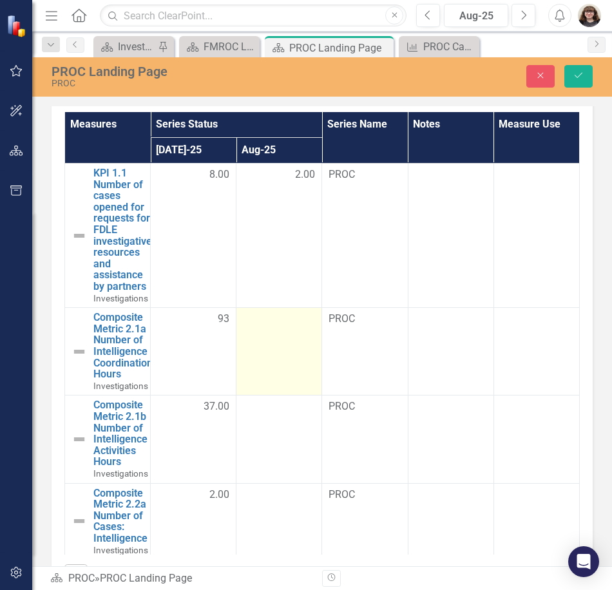
scroll to position [650, 0]
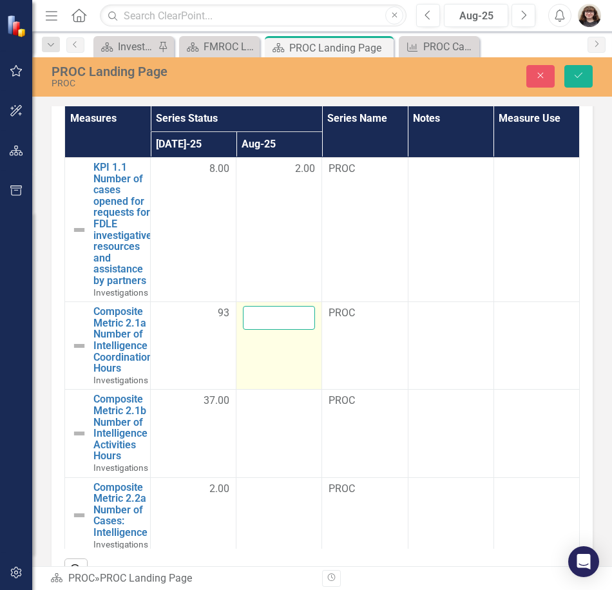
click at [267, 315] on input "number" at bounding box center [279, 318] width 72 height 24
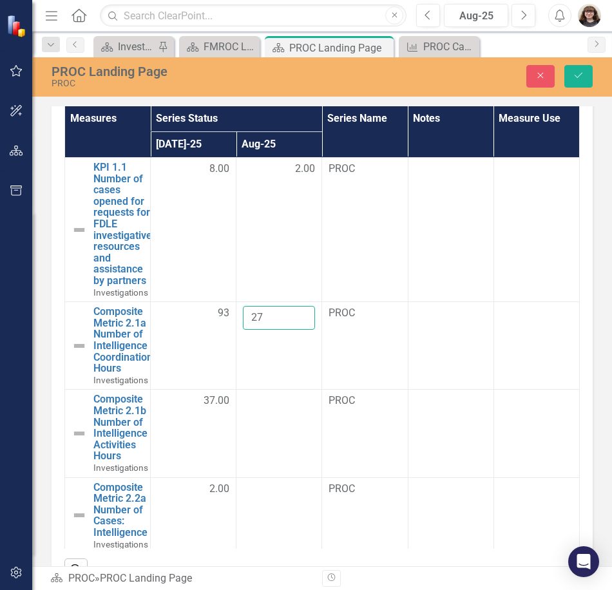
type input "27"
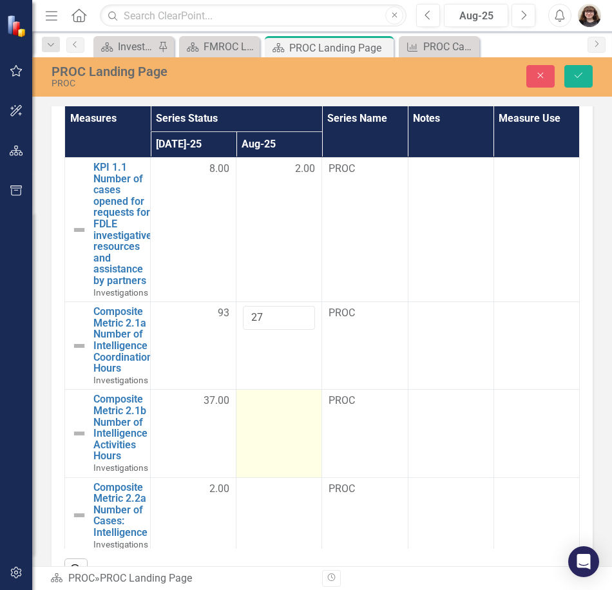
click at [269, 409] on div at bounding box center [279, 400] width 72 height 15
click at [269, 409] on input "number" at bounding box center [279, 405] width 72 height 24
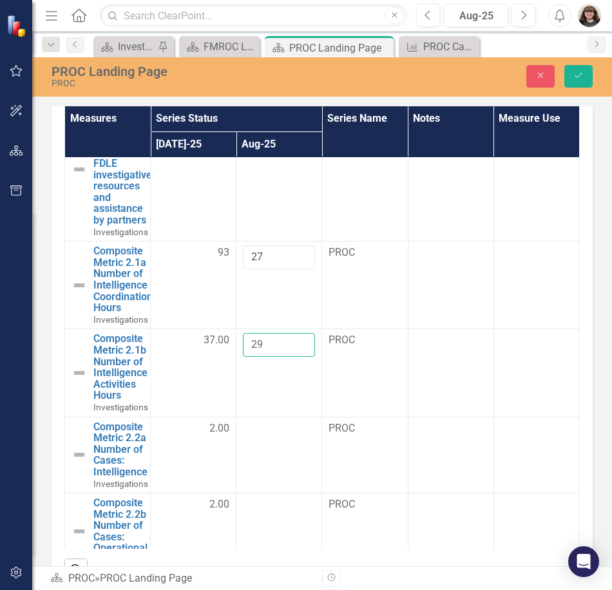
scroll to position [64, 0]
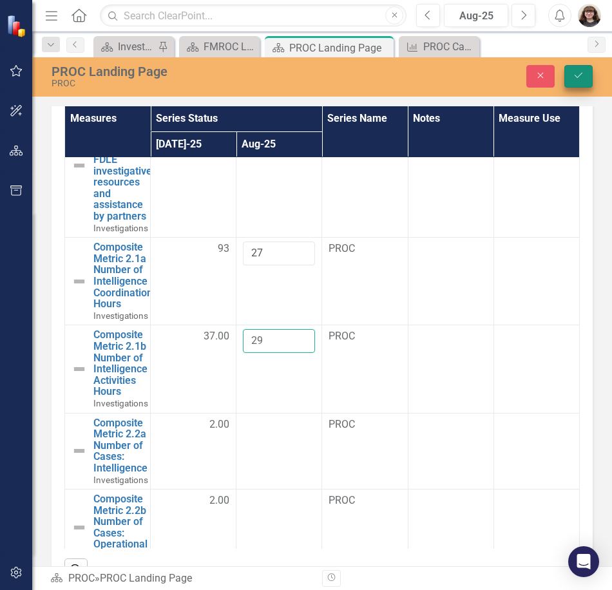
type input "29"
click at [576, 77] on icon "submit" at bounding box center [578, 75] width 8 height 5
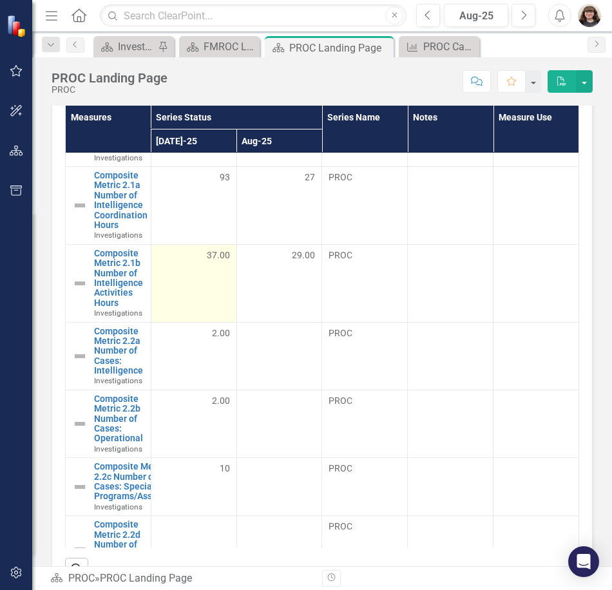
scroll to position [193, 0]
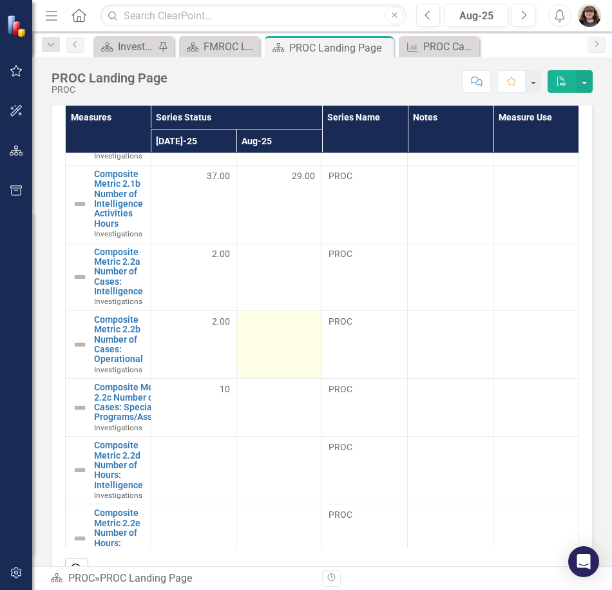
click at [283, 335] on td at bounding box center [279, 344] width 86 height 68
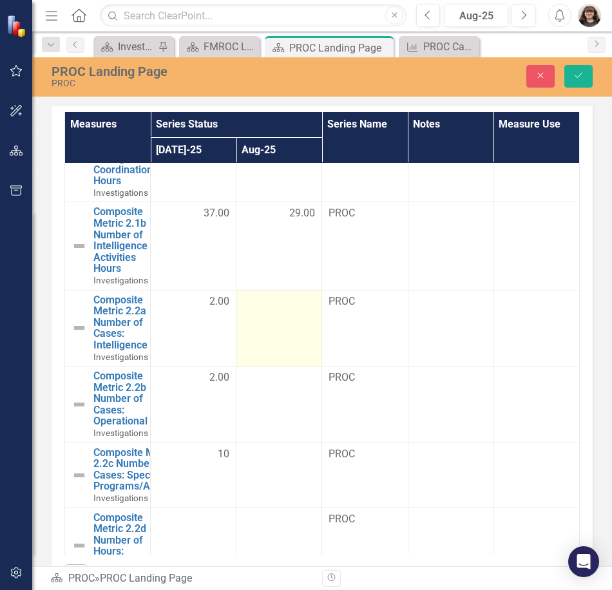
scroll to position [650, 0]
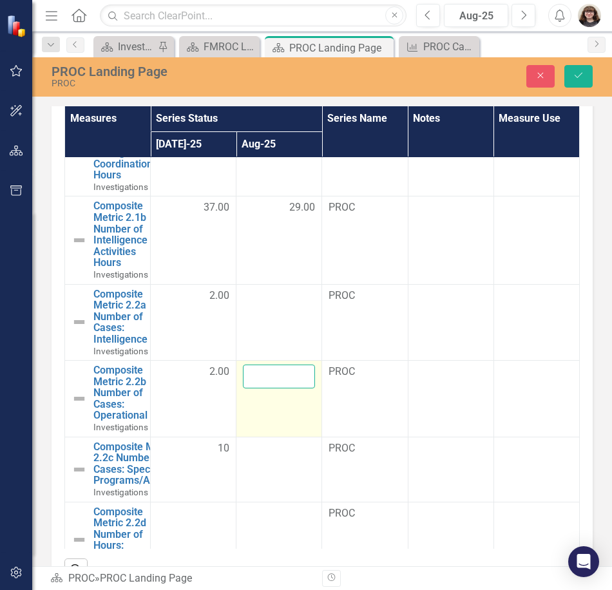
click at [278, 371] on input "number" at bounding box center [279, 377] width 72 height 24
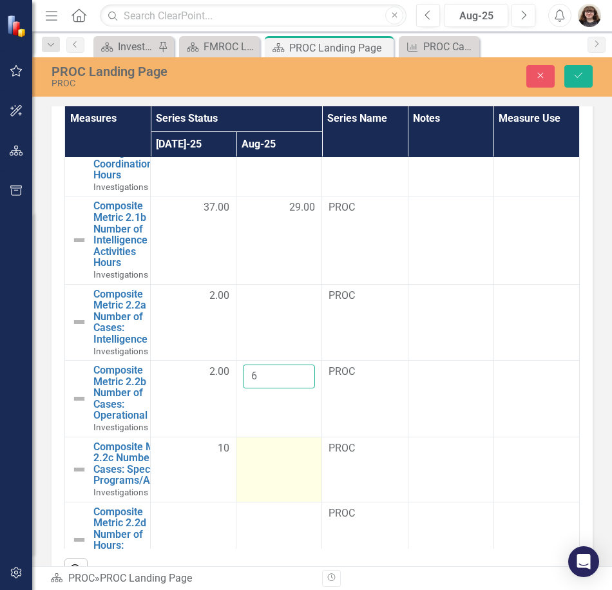
type input "6"
click at [256, 457] on td at bounding box center [279, 469] width 86 height 65
click at [256, 459] on td at bounding box center [279, 469] width 86 height 65
click at [266, 454] on input "number" at bounding box center [279, 453] width 72 height 24
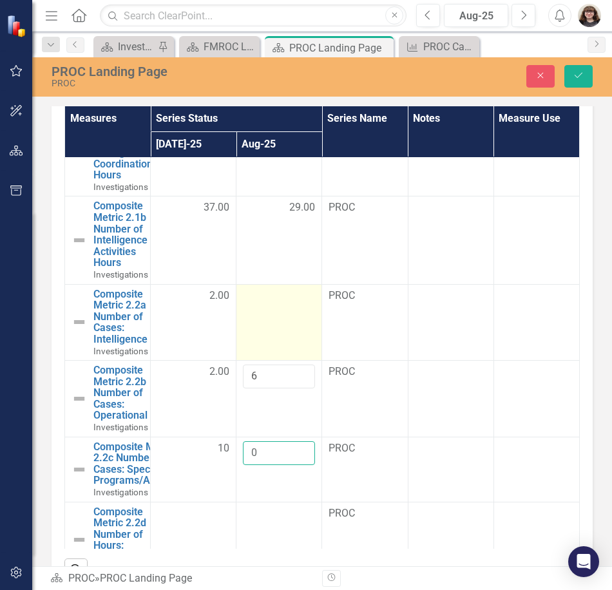
type input "0"
click at [274, 333] on td at bounding box center [279, 322] width 86 height 77
click at [274, 332] on td at bounding box center [279, 322] width 86 height 77
click at [256, 301] on input "number" at bounding box center [279, 301] width 72 height 24
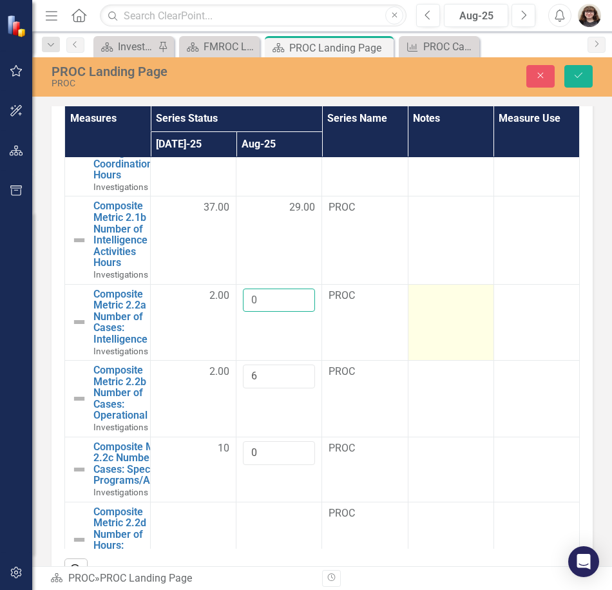
type input "0"
click at [444, 330] on td at bounding box center [451, 322] width 86 height 77
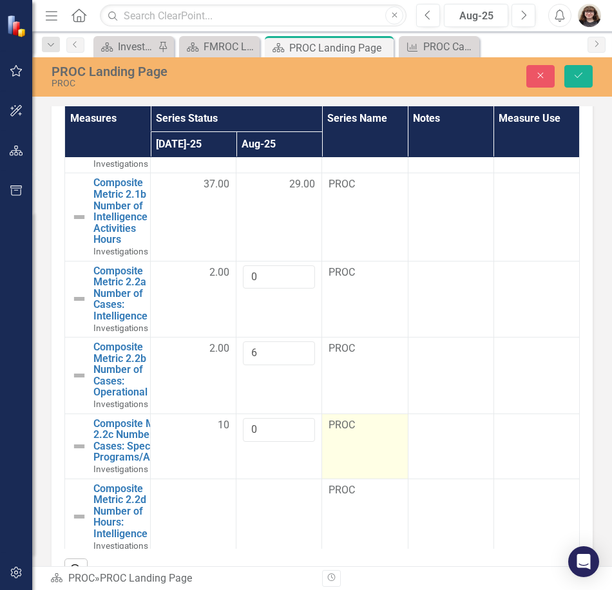
scroll to position [258, 0]
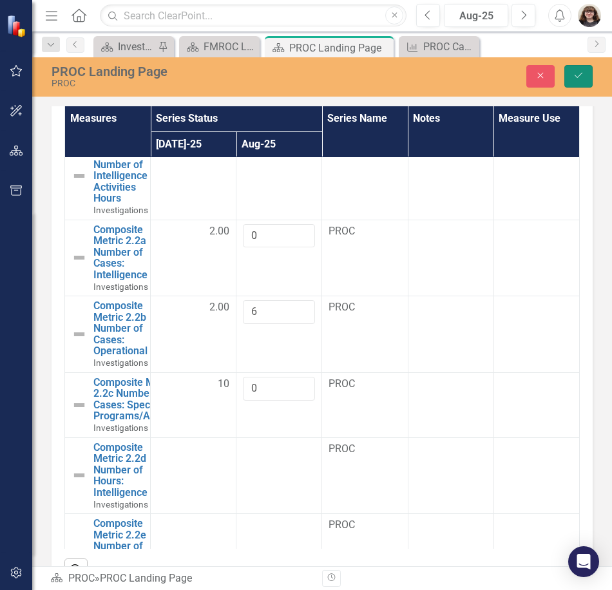
click at [580, 70] on button "Save" at bounding box center [578, 76] width 28 height 23
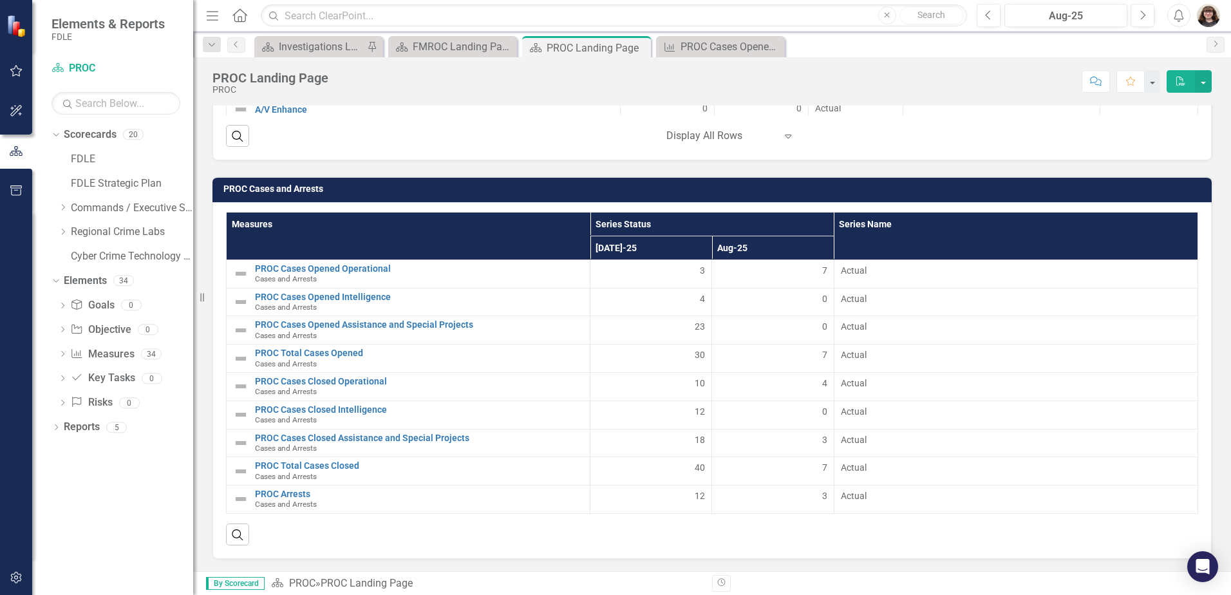
scroll to position [2601, 0]
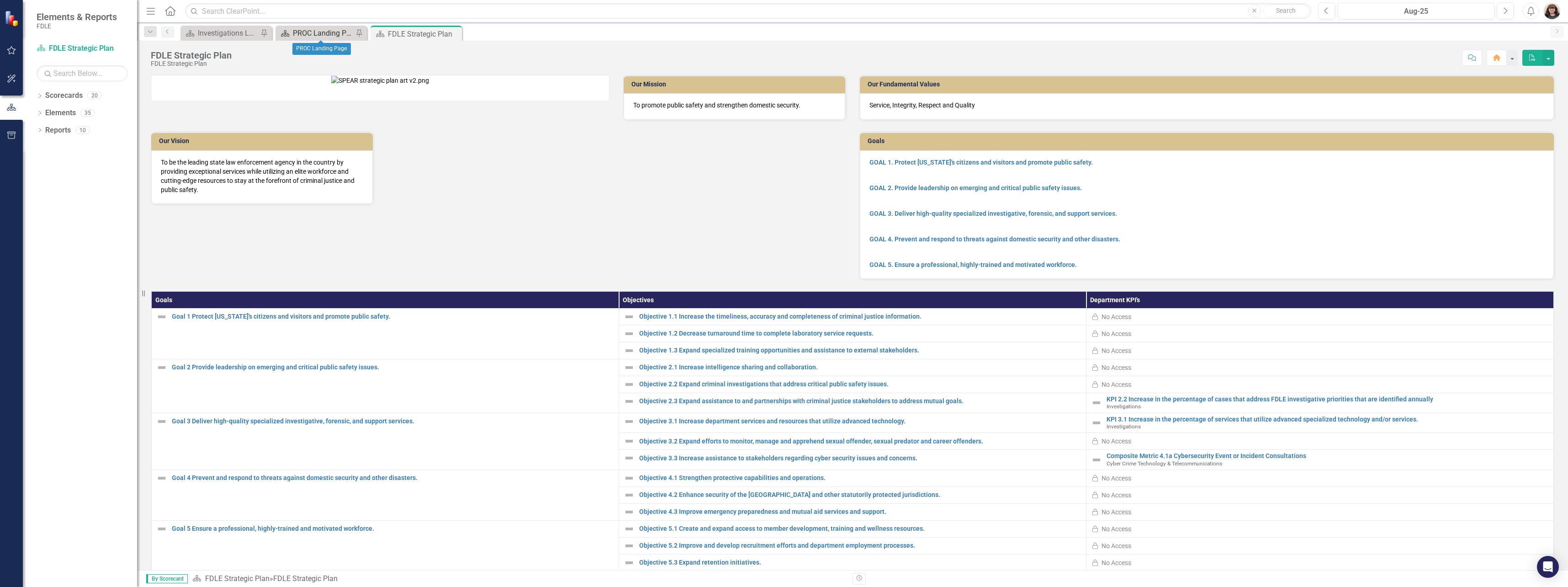
click at [318, 38] on div "PROC Landing Page" at bounding box center [323, 33] width 60 height 11
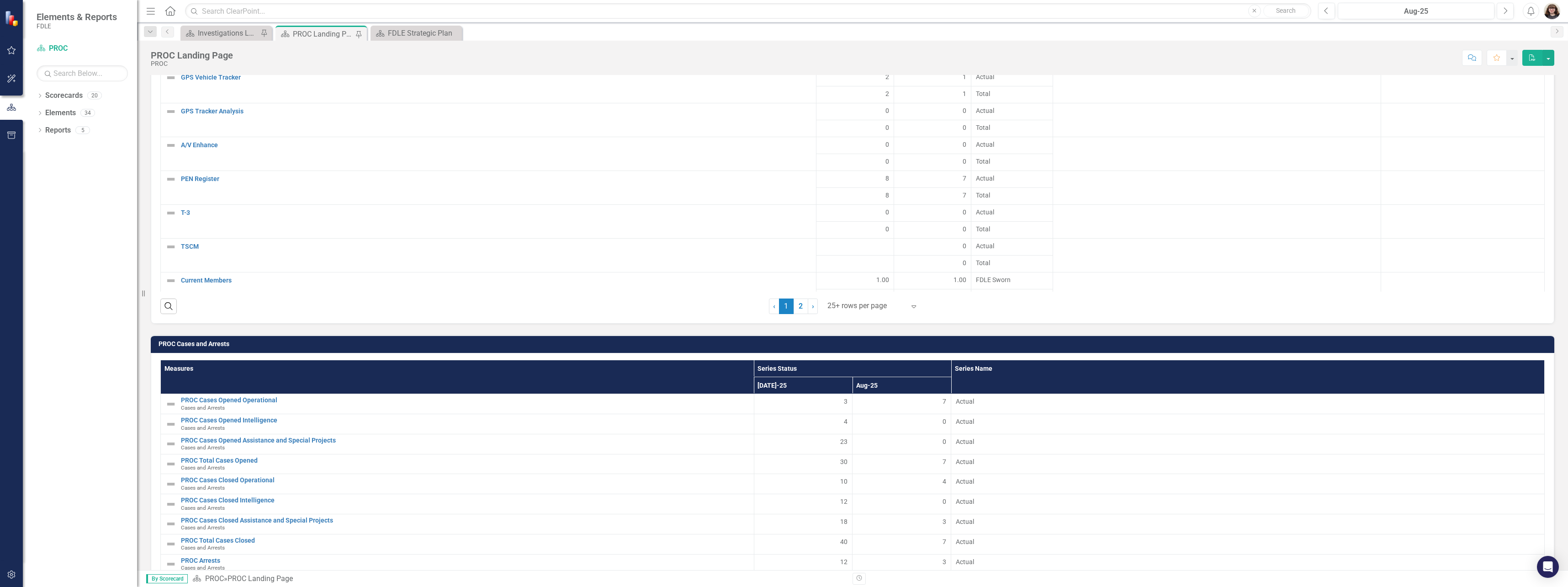
scroll to position [2026, 0]
